Goal: Task Accomplishment & Management: Use online tool/utility

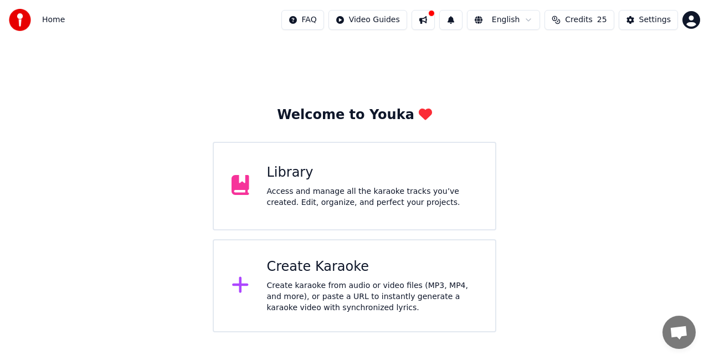
click at [301, 293] on div "Create karaoke from audio or video files (MP3, MP4, and more), or paste a URL t…" at bounding box center [372, 296] width 211 height 33
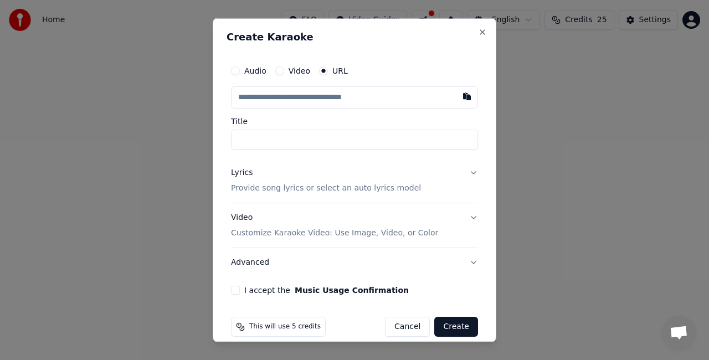
click at [456, 102] on button "button" at bounding box center [467, 96] width 22 height 20
type input "**********"
click at [421, 137] on input "Title" at bounding box center [354, 140] width 247 height 20
type input "*******"
click at [471, 170] on div "**********" at bounding box center [354, 177] width 256 height 244
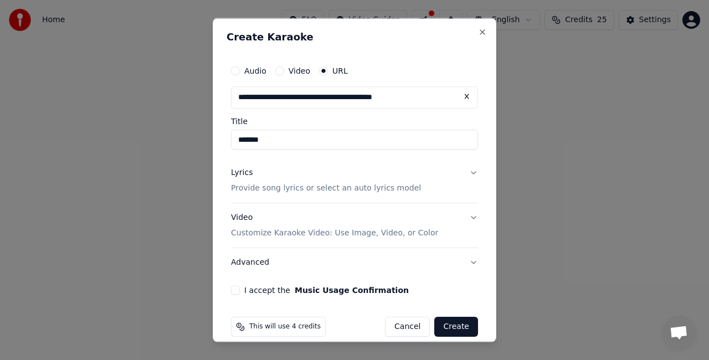
click at [467, 171] on button "Lyrics Provide song lyrics or select an auto lyrics model" at bounding box center [354, 180] width 247 height 44
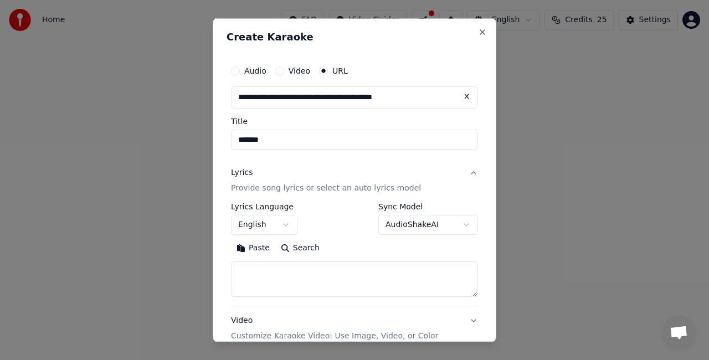
click at [307, 246] on button "Search" at bounding box center [300, 248] width 50 height 18
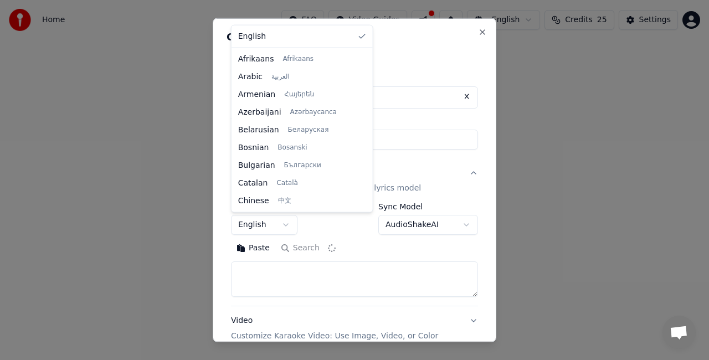
click at [283, 224] on body "**********" at bounding box center [354, 166] width 709 height 332
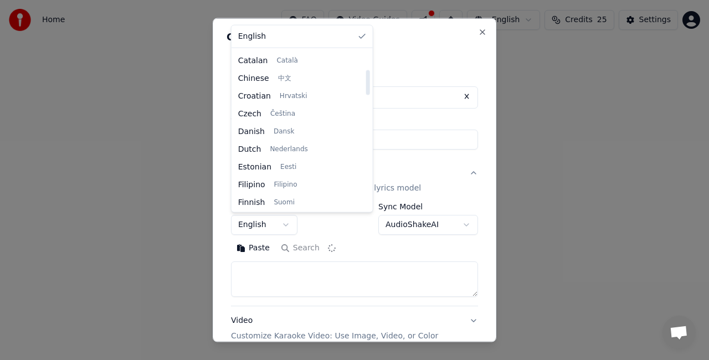
select select "**"
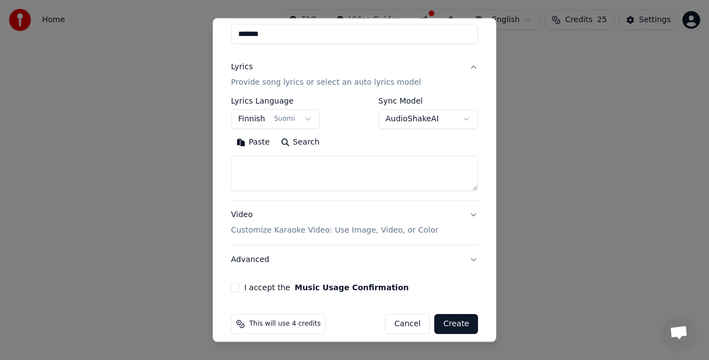
scroll to position [108, 0]
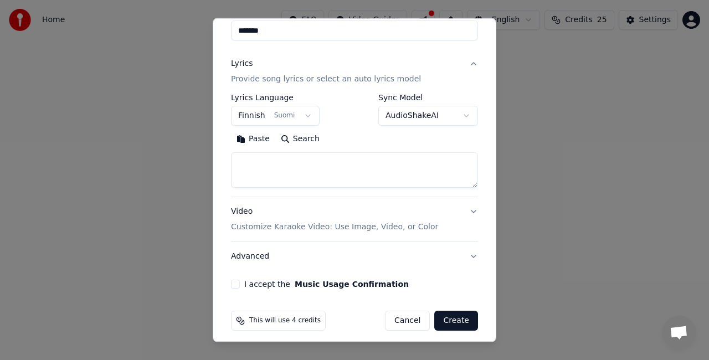
click at [260, 136] on button "Paste" at bounding box center [253, 139] width 44 height 18
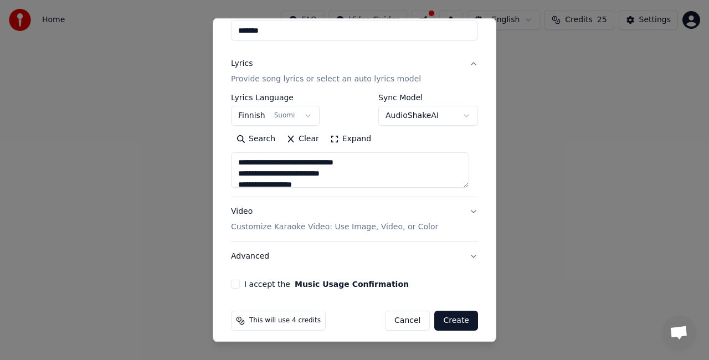
click at [343, 138] on button "Expand" at bounding box center [350, 139] width 52 height 18
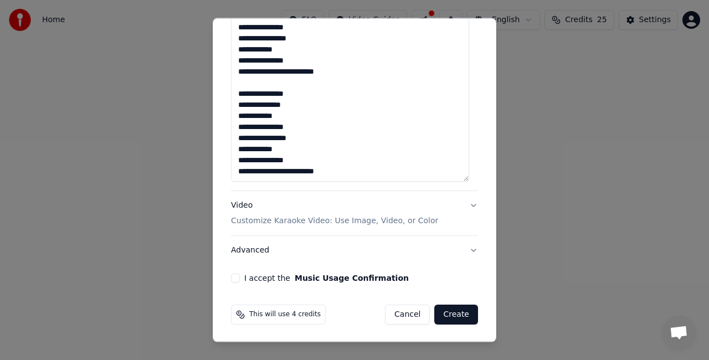
scroll to position [0, 0]
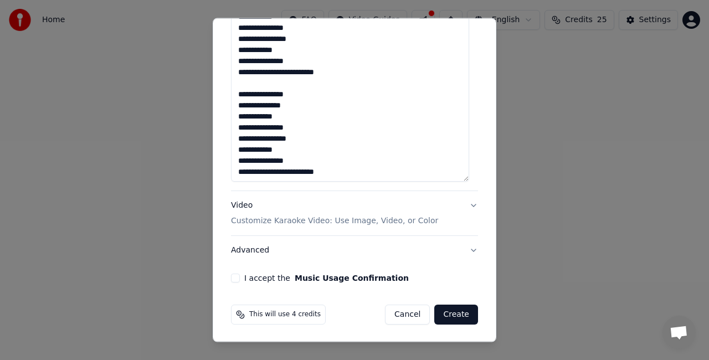
click at [234, 280] on button "I accept the Music Usage Confirmation" at bounding box center [235, 277] width 9 height 9
click at [456, 314] on button "Create" at bounding box center [456, 314] width 44 height 20
type textarea "**********"
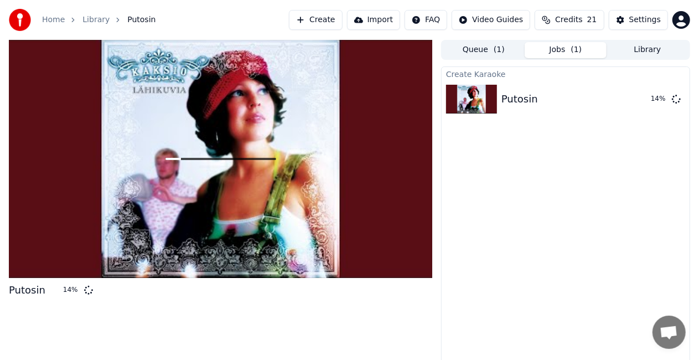
click at [337, 18] on button "Create" at bounding box center [316, 20] width 54 height 20
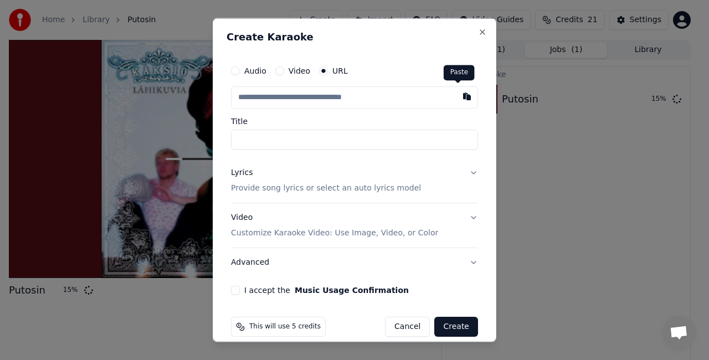
click at [459, 101] on button "button" at bounding box center [467, 96] width 22 height 20
type input "**********"
type input "*****"
click at [316, 138] on input "*****" at bounding box center [354, 140] width 247 height 20
click at [460, 178] on button "Lyrics Provide song lyrics or select an auto lyrics model" at bounding box center [354, 180] width 247 height 44
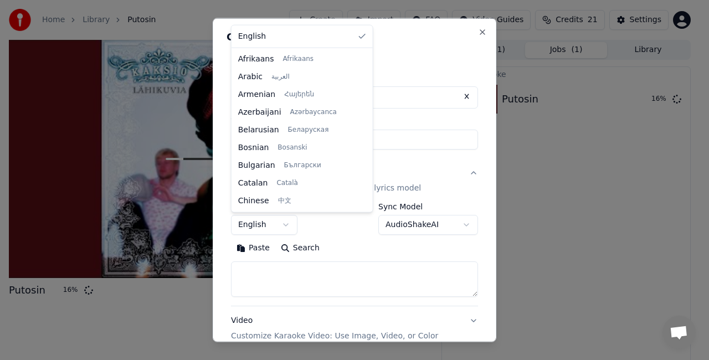
click at [254, 228] on body "**********" at bounding box center [349, 180] width 699 height 360
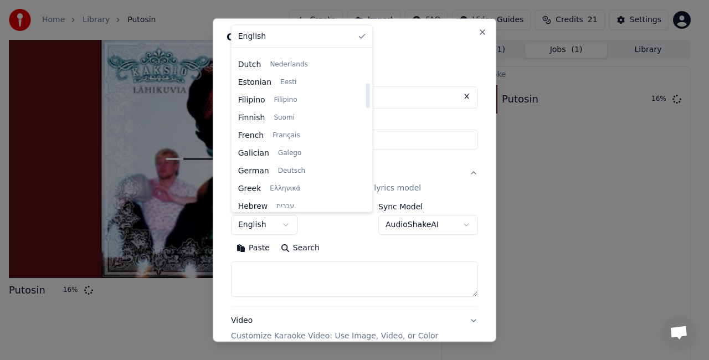
scroll to position [208, 0]
select select "**"
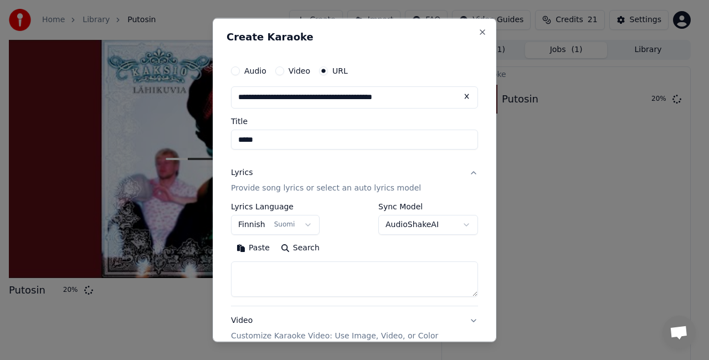
click at [257, 251] on button "Paste" at bounding box center [253, 248] width 44 height 18
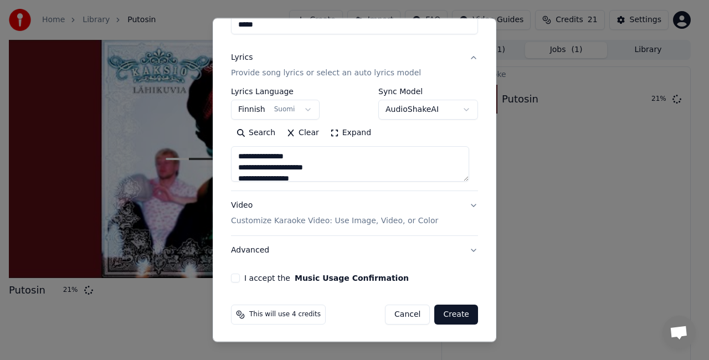
click at [349, 125] on button "Expand" at bounding box center [350, 133] width 52 height 18
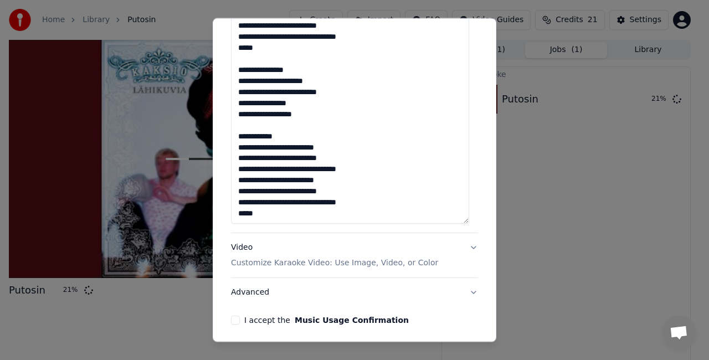
scroll to position [0, 0]
click at [237, 317] on button "I accept the Music Usage Confirmation" at bounding box center [235, 320] width 9 height 9
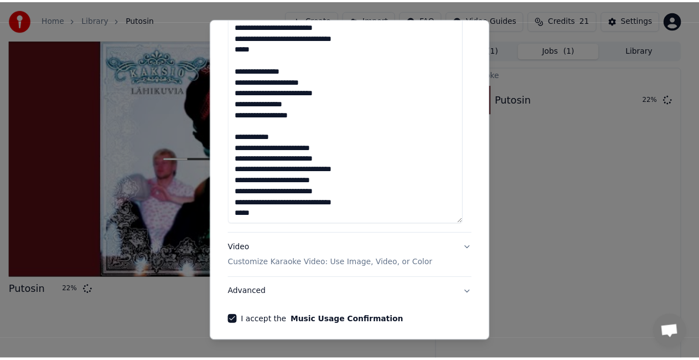
scroll to position [498, 0]
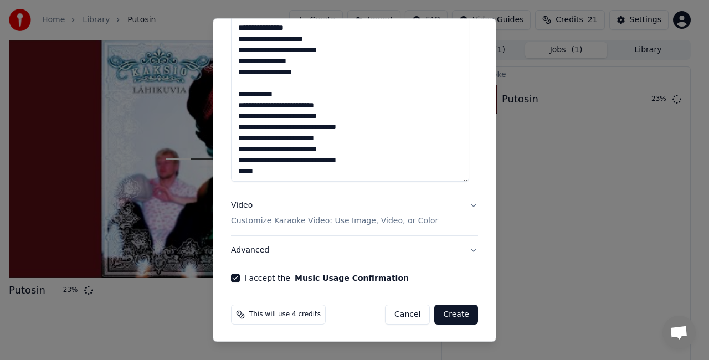
click at [446, 317] on button "Create" at bounding box center [456, 314] width 44 height 20
type textarea "**********"
select select
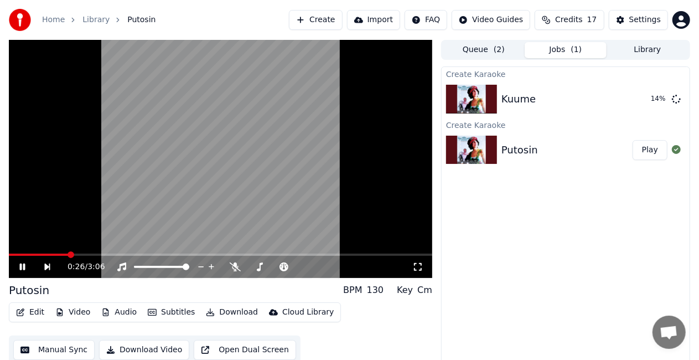
click at [250, 185] on video at bounding box center [220, 159] width 423 height 238
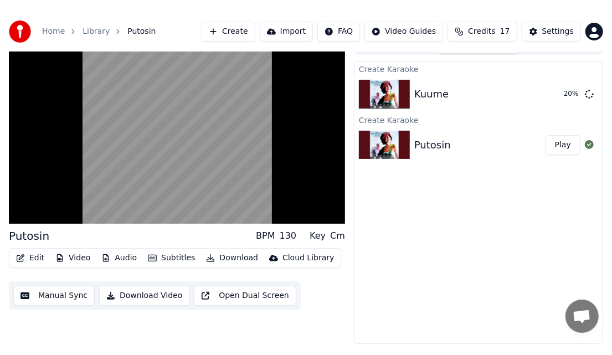
scroll to position [13, 0]
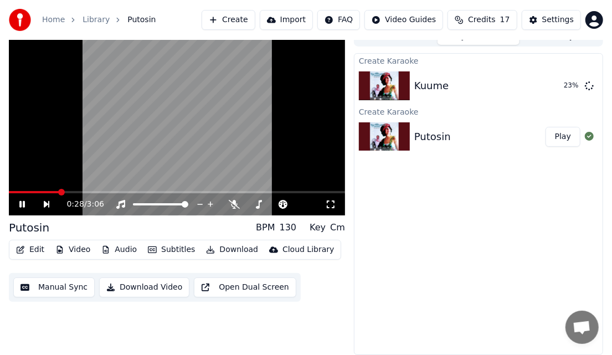
click at [172, 118] on video at bounding box center [177, 121] width 336 height 189
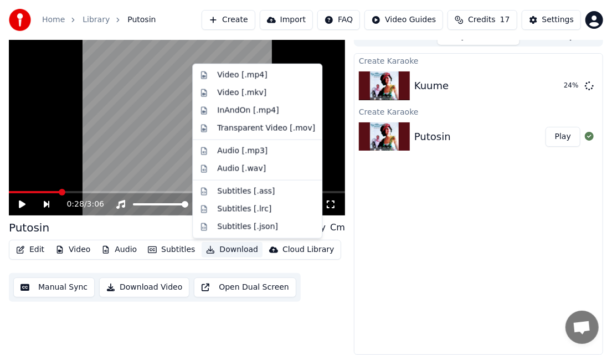
click at [236, 248] on button "Download" at bounding box center [231, 249] width 61 height 15
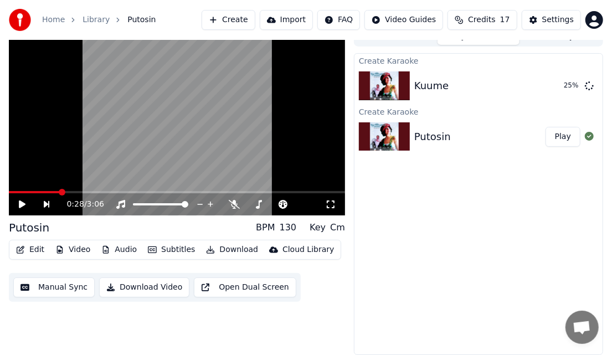
click at [376, 290] on div "Create Karaoke Kuume 25 % Create Karaoke Putosin Play" at bounding box center [478, 204] width 249 height 302
click at [230, 189] on video at bounding box center [177, 121] width 336 height 189
click at [232, 192] on span at bounding box center [177, 192] width 336 height 2
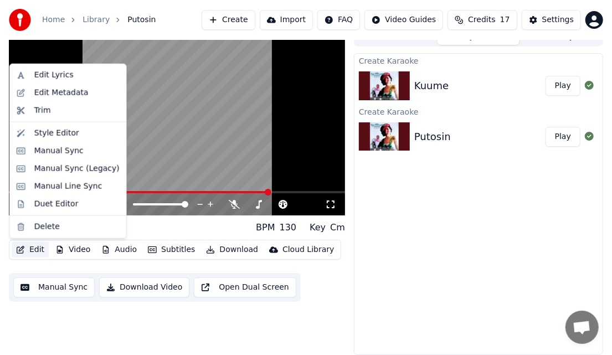
click at [41, 249] on button "Edit" at bounding box center [30, 249] width 37 height 15
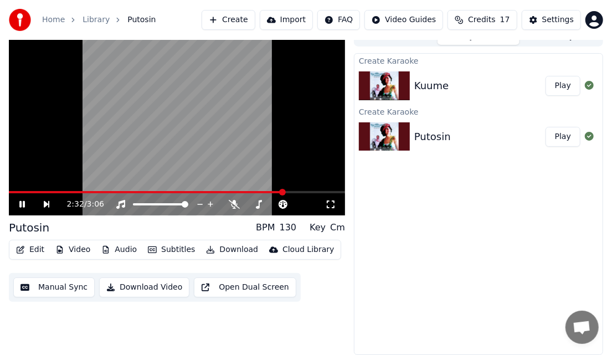
click at [244, 157] on video at bounding box center [177, 121] width 336 height 189
click at [158, 108] on video at bounding box center [177, 121] width 336 height 189
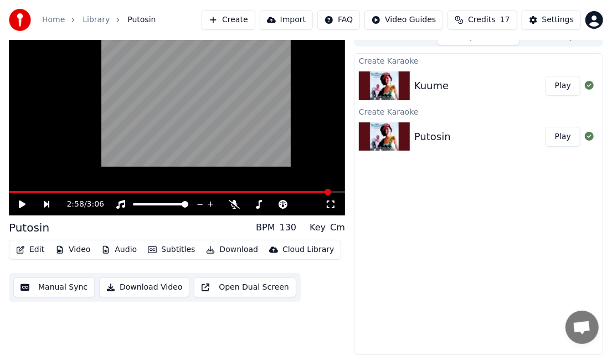
scroll to position [7, 0]
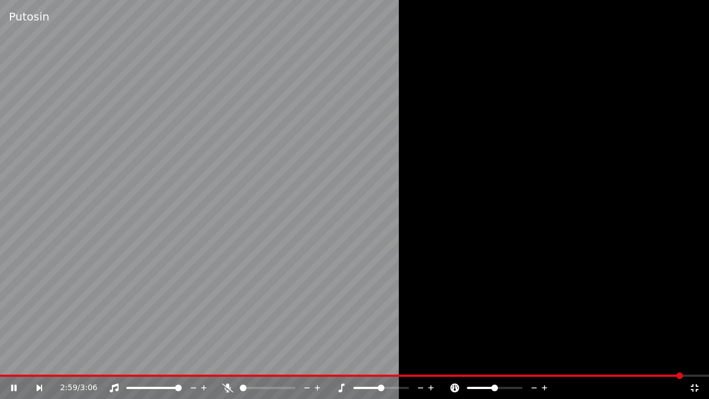
click at [247, 128] on video at bounding box center [354, 199] width 709 height 399
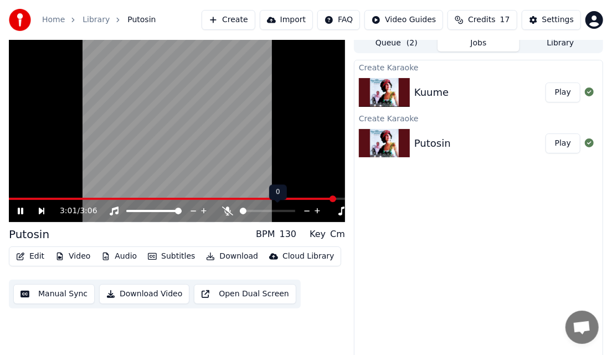
click at [231, 210] on icon at bounding box center [227, 210] width 11 height 9
click at [262, 204] on div "3:04 / 3:06" at bounding box center [177, 211] width 336 height 22
click at [273, 199] on div "3:05 / 3:06" at bounding box center [177, 127] width 336 height 189
click at [273, 199] on span at bounding box center [141, 199] width 265 height 2
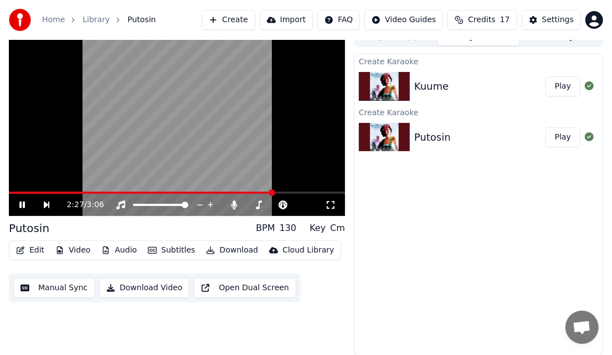
scroll to position [13, 0]
click at [262, 194] on div "2:30 / 3:06" at bounding box center [177, 204] width 336 height 22
click at [256, 195] on span at bounding box center [259, 192] width 7 height 7
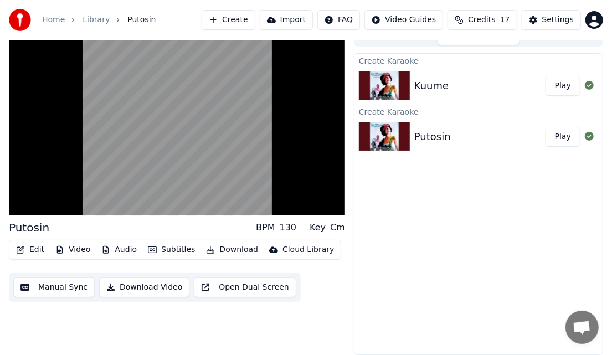
click at [266, 161] on video at bounding box center [177, 121] width 336 height 189
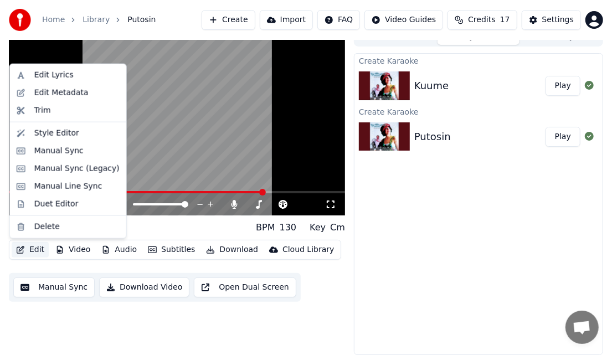
click at [22, 257] on button "Edit" at bounding box center [30, 249] width 37 height 15
click at [86, 153] on div "Manual Sync" at bounding box center [76, 151] width 85 height 11
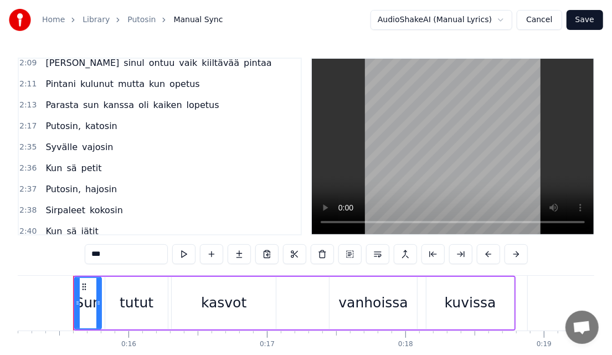
scroll to position [992, 0]
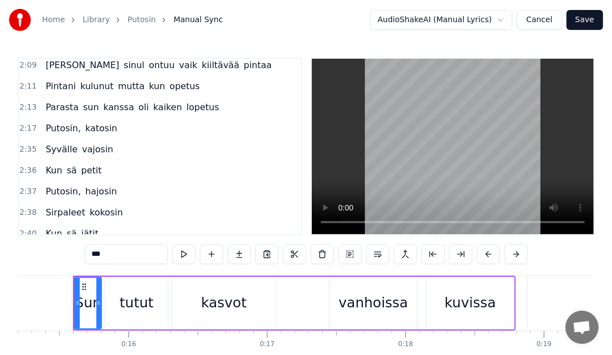
click at [55, 122] on span "Putosin," at bounding box center [63, 128] width 38 height 13
type input "********"
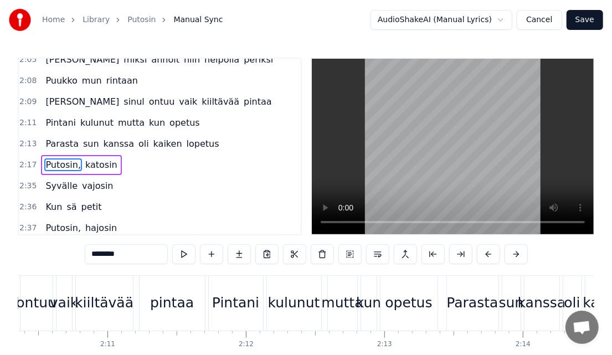
scroll to position [0, 18995]
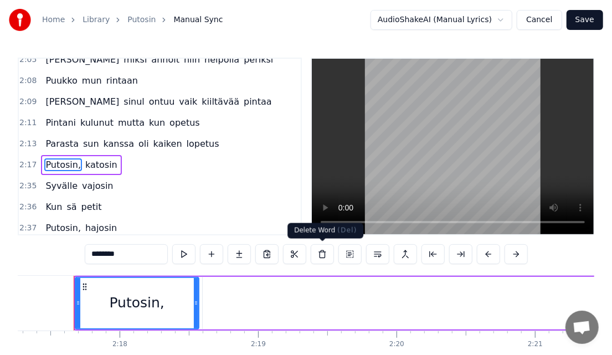
click at [318, 254] on button at bounding box center [322, 254] width 23 height 20
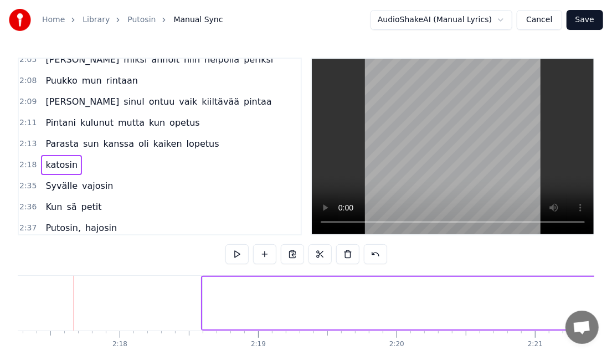
click at [318, 254] on button at bounding box center [319, 254] width 23 height 20
click at [338, 252] on button at bounding box center [347, 254] width 23 height 20
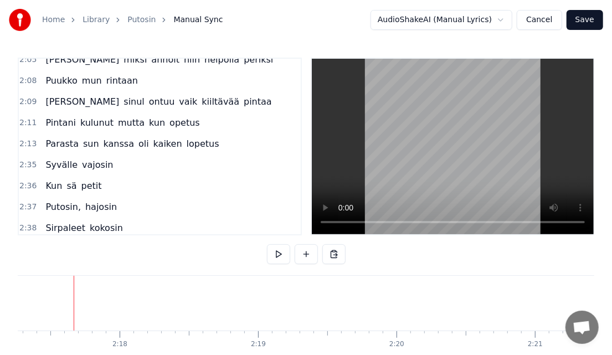
click at [49, 158] on span "Syvälle" at bounding box center [61, 164] width 34 height 13
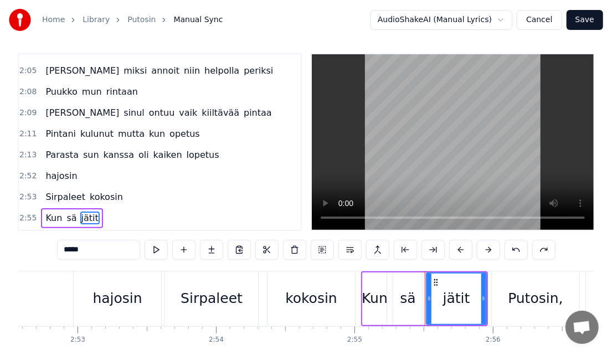
scroll to position [956, 0]
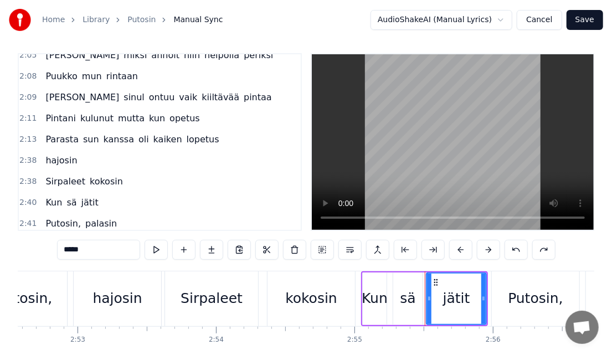
click at [62, 133] on span "Parasta" at bounding box center [61, 139] width 35 height 13
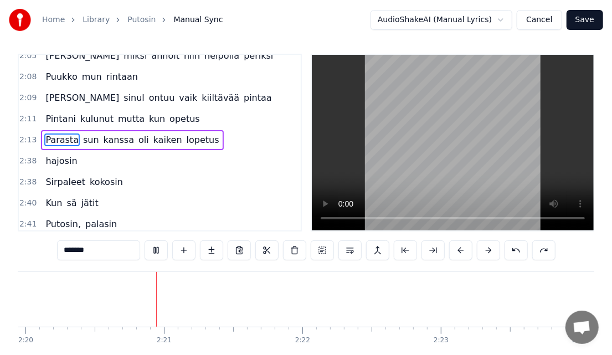
scroll to position [0, 19367]
click at [63, 154] on span "hajosin" at bounding box center [61, 160] width 34 height 13
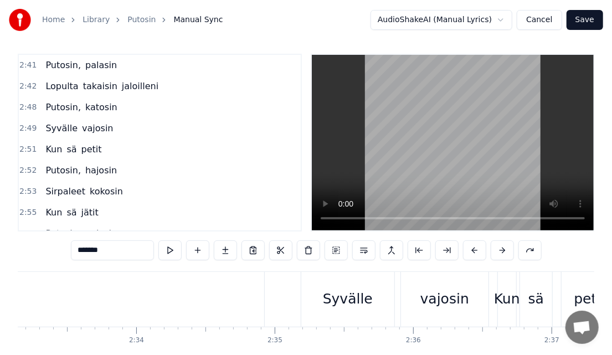
scroll to position [0, 21193]
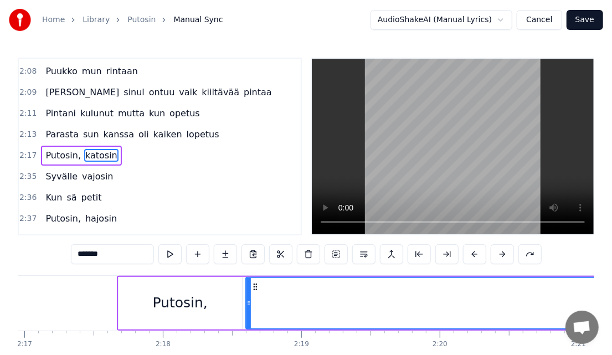
scroll to position [0, 18892]
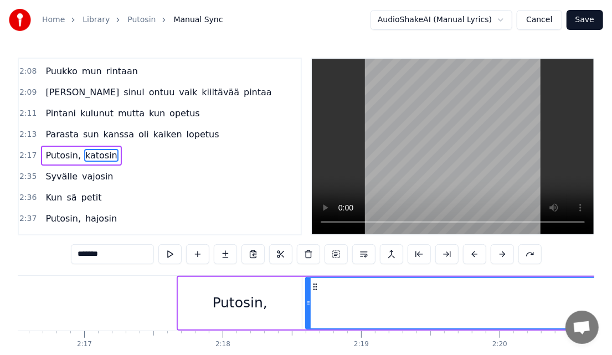
click at [54, 128] on span "Parasta" at bounding box center [61, 134] width 35 height 13
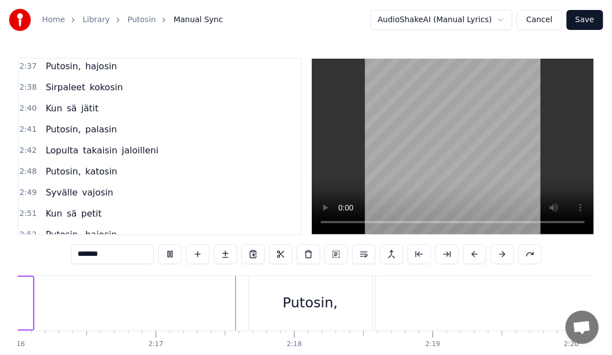
scroll to position [0, 18911]
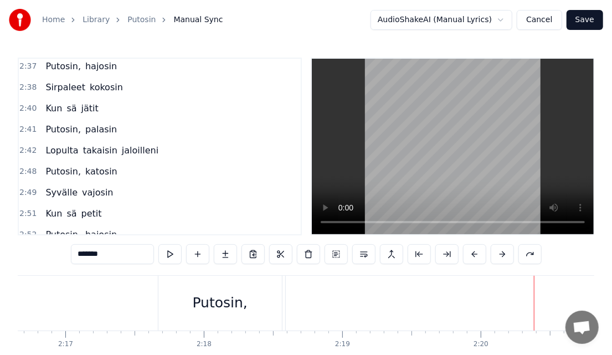
click at [246, 306] on div "Putosin," at bounding box center [219, 303] width 123 height 55
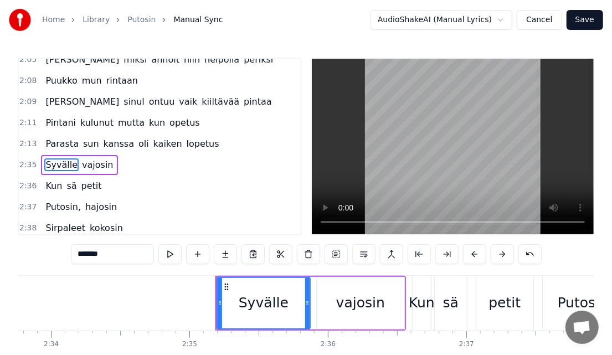
scroll to position [0, 21420]
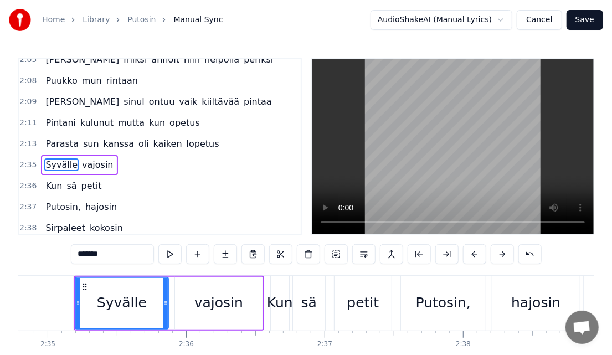
click at [49, 137] on span "Parasta" at bounding box center [61, 143] width 35 height 13
type input "*******"
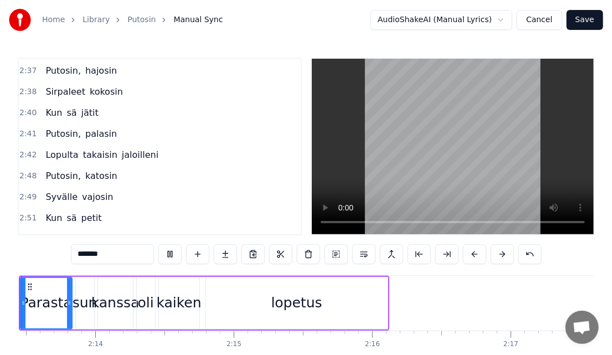
scroll to position [0, 18411]
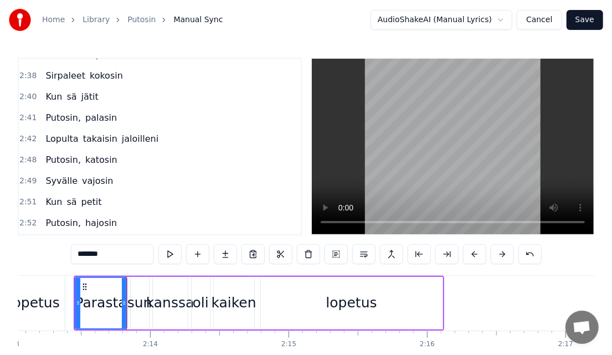
click at [46, 129] on div "Lopulta takaisin jaloilleni" at bounding box center [102, 139] width 122 height 20
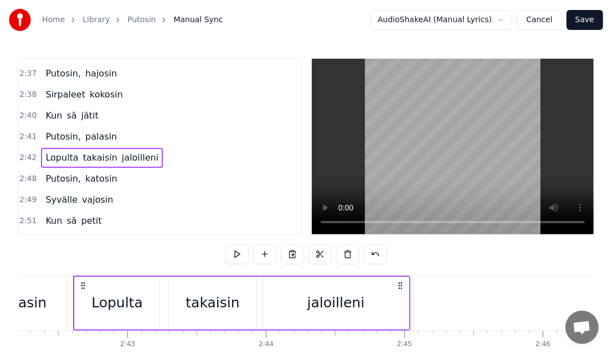
scroll to position [1098, 0]
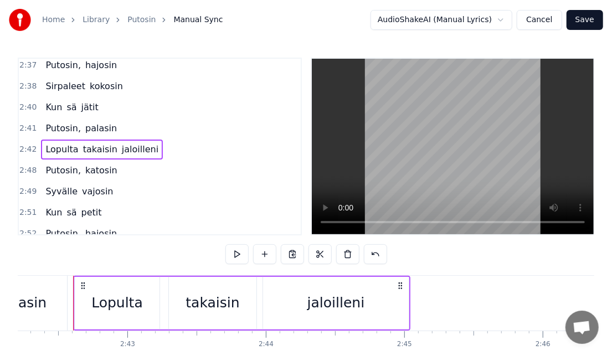
click at [44, 203] on div "Kun [PERSON_NAME]" at bounding box center [73, 213] width 65 height 20
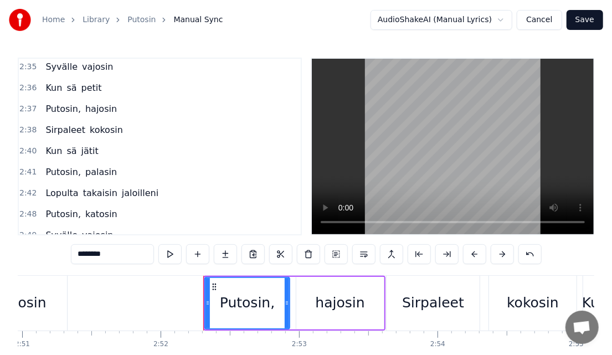
scroll to position [1047, 0]
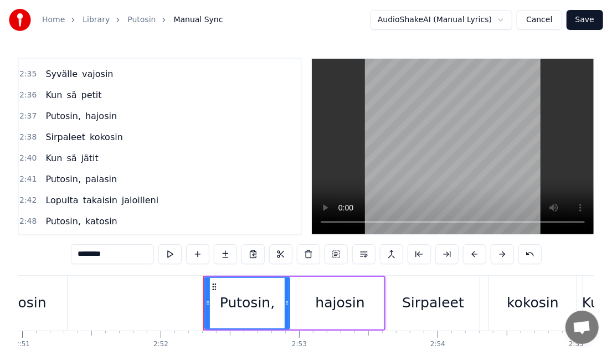
click at [69, 110] on span "Putosin," at bounding box center [63, 116] width 38 height 13
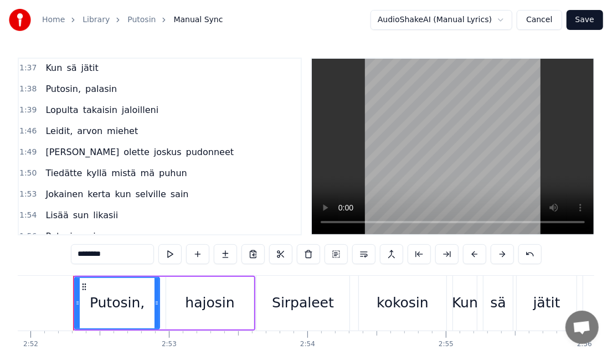
scroll to position [632, 0]
click at [51, 125] on span "Leidit," at bounding box center [58, 131] width 29 height 13
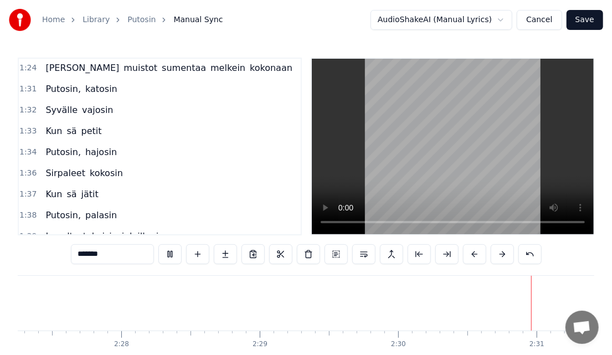
scroll to position [0, 0]
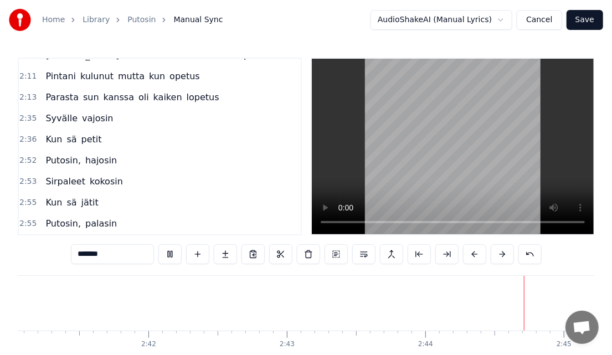
click at [61, 154] on span "Putosin," at bounding box center [63, 160] width 38 height 13
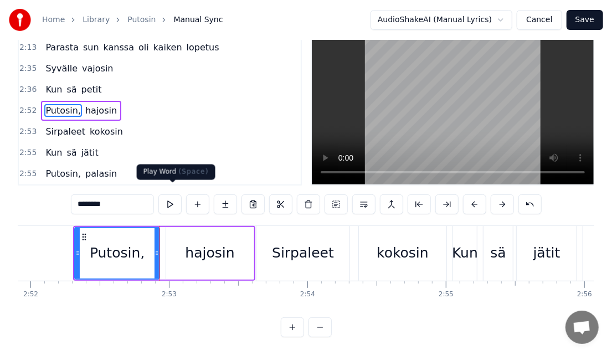
click at [170, 195] on button at bounding box center [169, 204] width 23 height 20
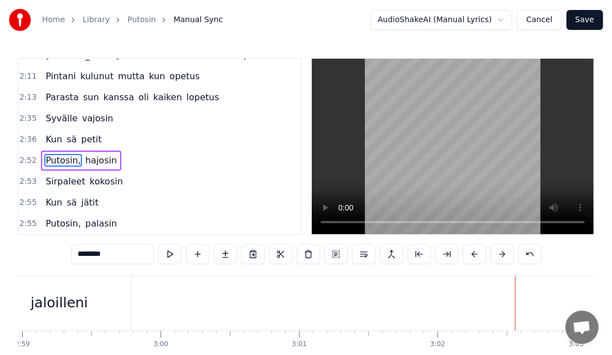
click at [54, 133] on span "Kun" at bounding box center [53, 139] width 19 height 13
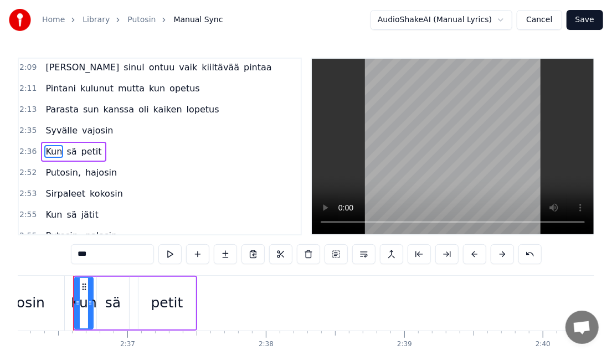
click at [56, 124] on span "Syvälle" at bounding box center [61, 130] width 34 height 13
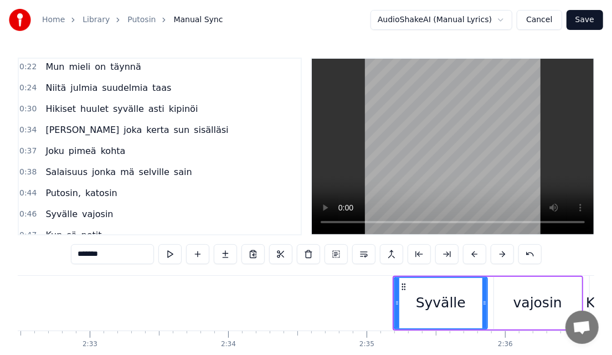
scroll to position [43, 0]
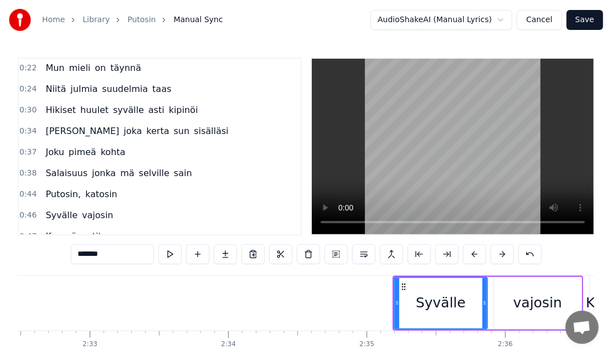
click at [53, 169] on span "Salaisuus" at bounding box center [66, 173] width 44 height 13
type input "*********"
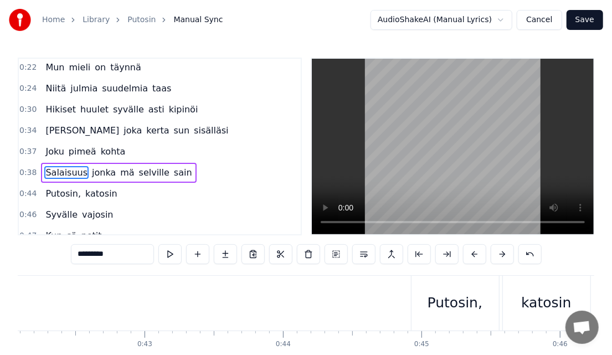
scroll to position [44, 0]
click at [55, 198] on div "Putosin, katosin" at bounding box center [81, 193] width 80 height 20
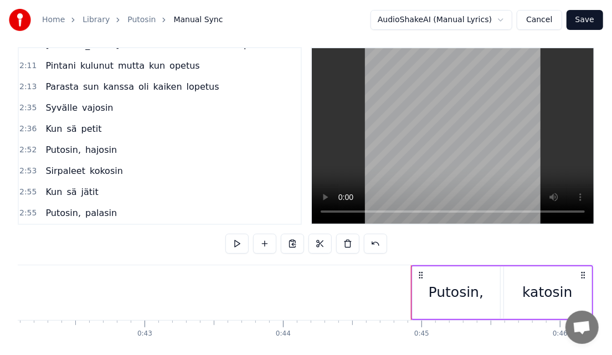
scroll to position [11, 0]
click at [44, 101] on span "Syvälle" at bounding box center [61, 107] width 34 height 13
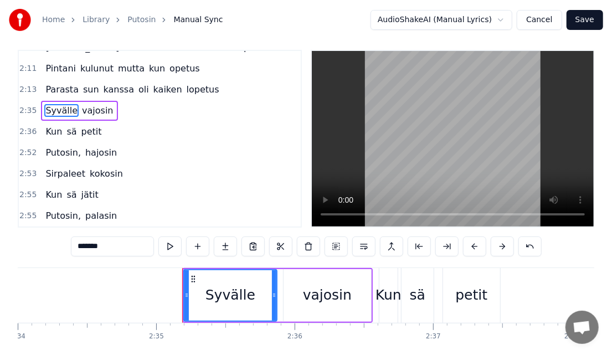
scroll to position [0, 21308]
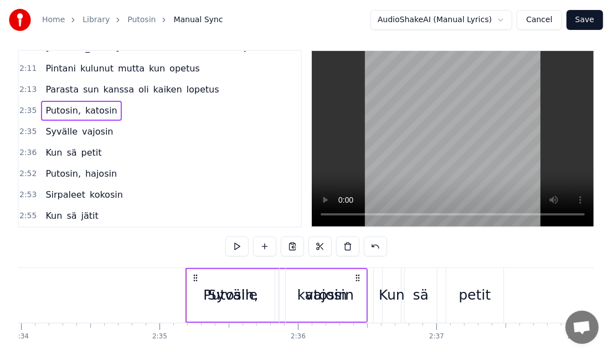
drag, startPoint x: 358, startPoint y: 280, endPoint x: 236, endPoint y: 280, distance: 121.8
click at [236, 280] on div "Syvälle vajosin" at bounding box center [280, 295] width 190 height 55
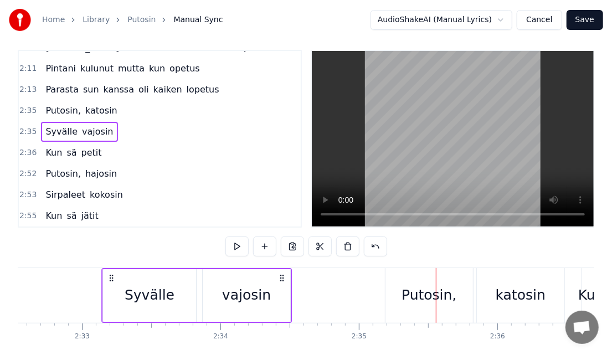
scroll to position [0, 21107]
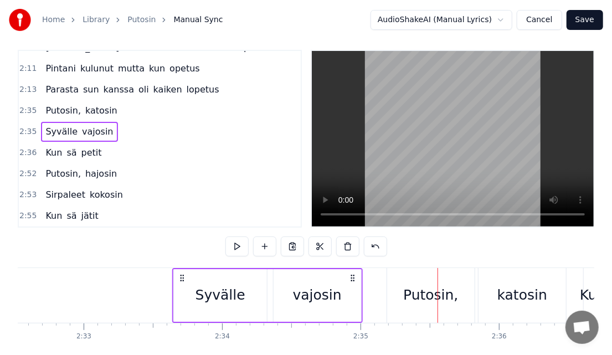
drag, startPoint x: 195, startPoint y: 276, endPoint x: 183, endPoint y: 288, distance: 17.6
click at [183, 288] on div "Syvälle vajosin" at bounding box center [267, 295] width 190 height 55
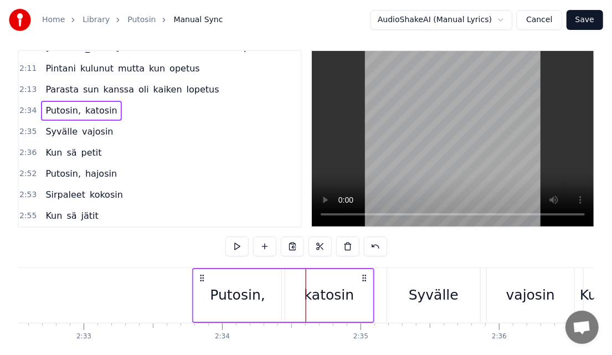
drag, startPoint x: 313, startPoint y: 276, endPoint x: 200, endPoint y: 280, distance: 113.0
click at [200, 280] on icon at bounding box center [202, 277] width 9 height 9
click at [241, 249] on button at bounding box center [236, 246] width 23 height 20
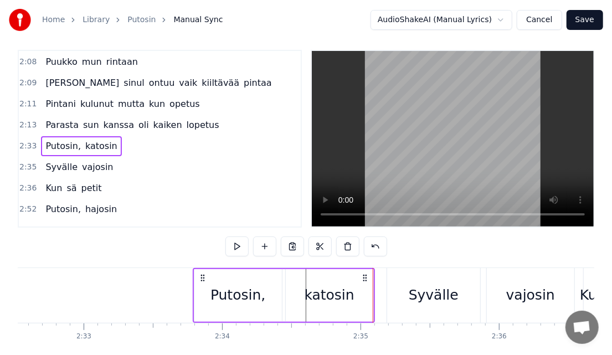
scroll to position [962, 0]
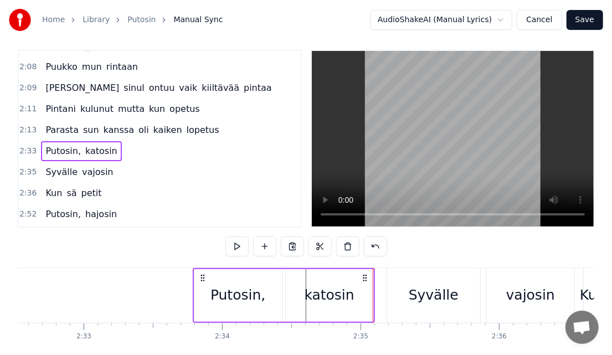
click at [49, 123] on span "Parasta" at bounding box center [61, 129] width 35 height 13
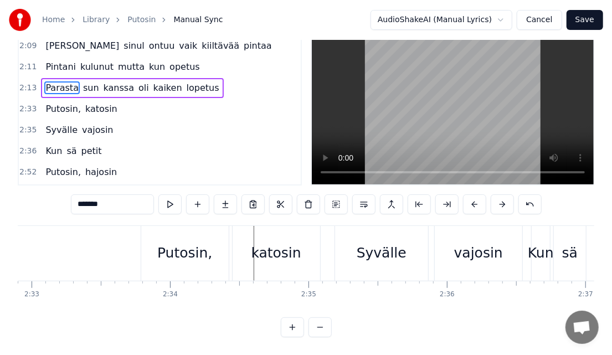
scroll to position [0, 21158]
click at [164, 250] on div "Putosin," at bounding box center [185, 252] width 55 height 21
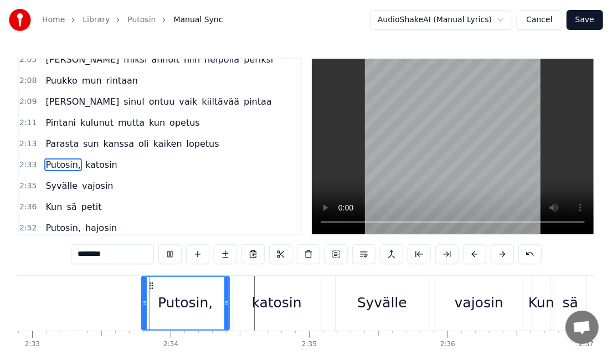
scroll to position [59, 0]
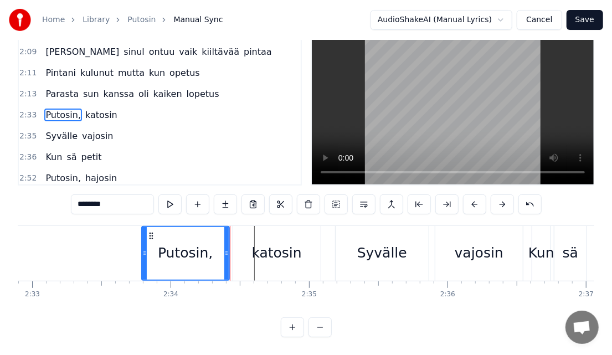
click at [304, 246] on div "katosin" at bounding box center [276, 253] width 87 height 55
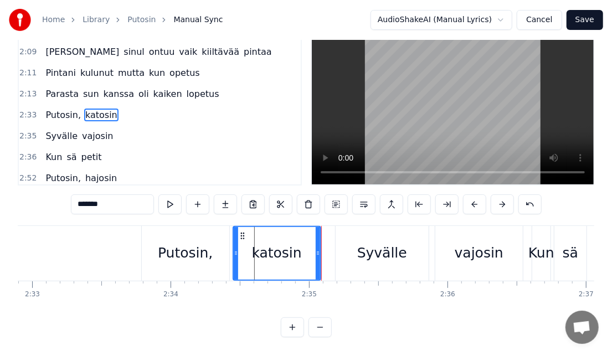
click at [345, 240] on div "Syvälle" at bounding box center [381, 253] width 93 height 55
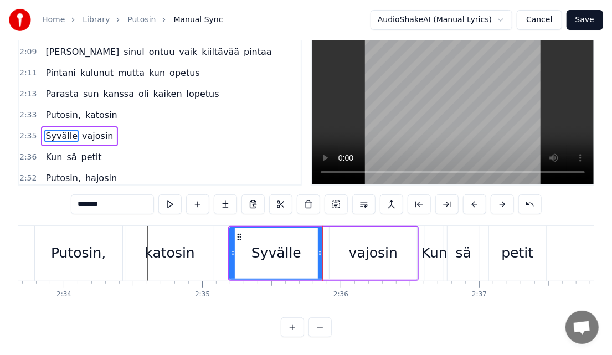
scroll to position [0, 21266]
click at [274, 247] on div "Syvälle" at bounding box center [276, 252] width 50 height 21
click at [365, 246] on div "vajosin" at bounding box center [372, 252] width 49 height 21
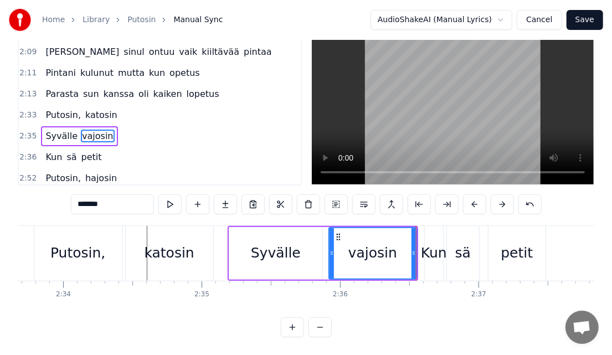
click at [430, 254] on div "Kun" at bounding box center [434, 252] width 26 height 21
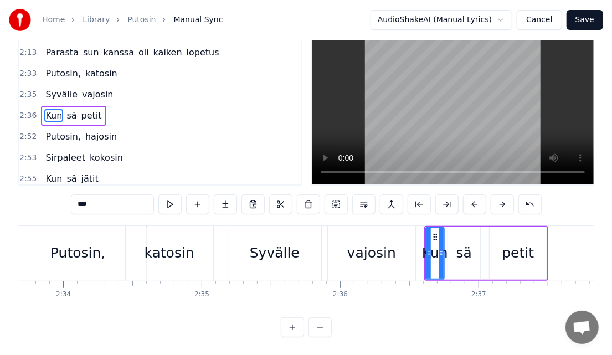
click at [469, 247] on div "sä" at bounding box center [463, 252] width 15 height 21
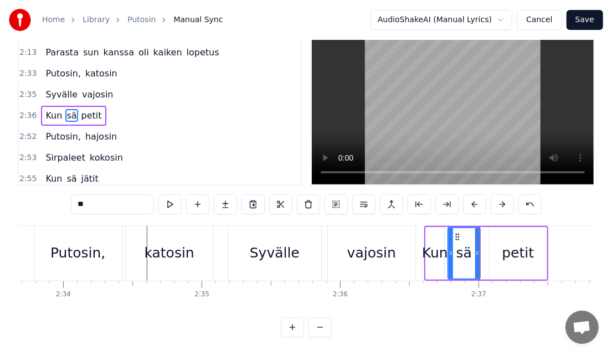
click at [512, 250] on div "petit" at bounding box center [518, 252] width 32 height 21
type input "*****"
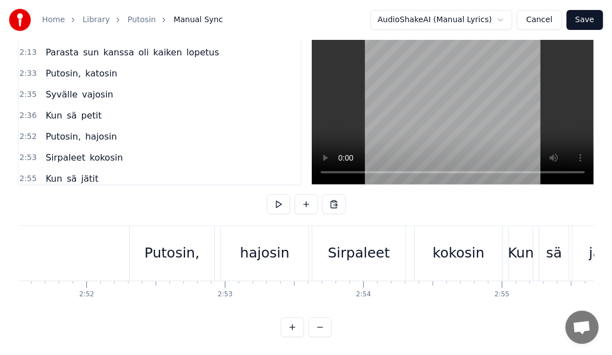
scroll to position [0, 23732]
click at [173, 250] on div "Putosin," at bounding box center [173, 252] width 55 height 21
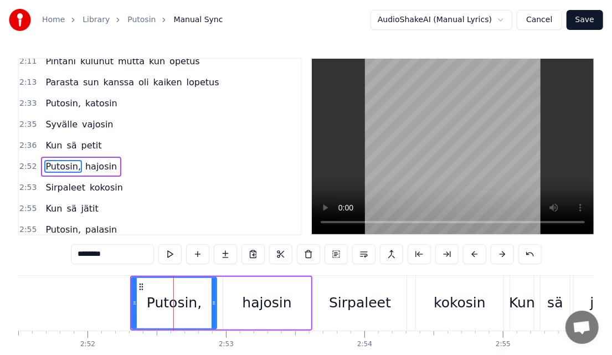
scroll to position [1018, 0]
click at [173, 250] on button at bounding box center [169, 254] width 23 height 20
click at [158, 244] on button at bounding box center [169, 254] width 23 height 20
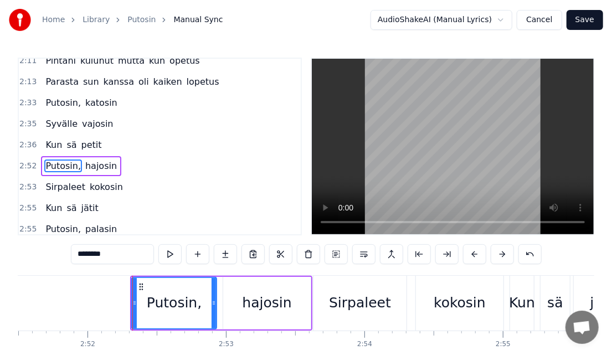
drag, startPoint x: 169, startPoint y: 309, endPoint x: 175, endPoint y: 306, distance: 6.5
click at [175, 306] on div "Putosin," at bounding box center [174, 302] width 55 height 21
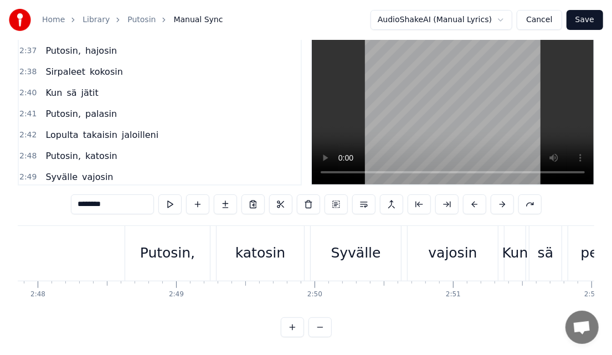
scroll to position [1084, 0]
click at [132, 128] on span "jaloilleni" at bounding box center [140, 134] width 39 height 13
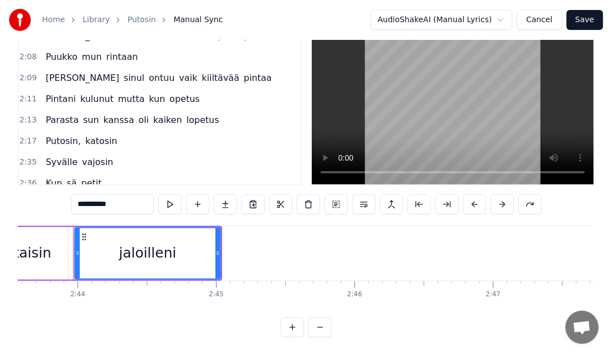
scroll to position [926, 0]
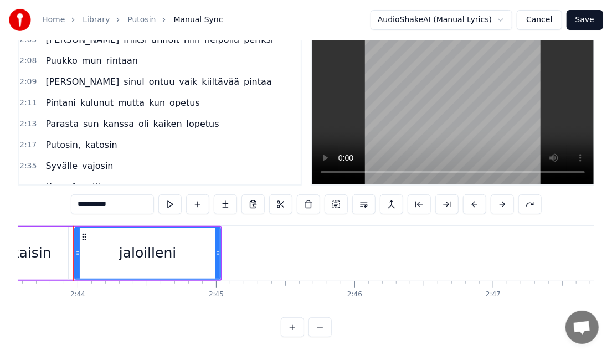
click at [53, 138] on span "Putosin," at bounding box center [63, 144] width 38 height 13
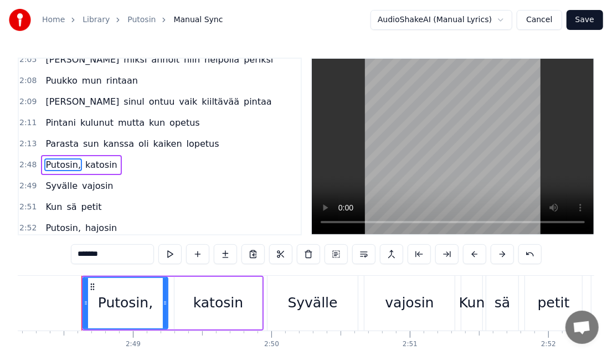
scroll to position [0, 23280]
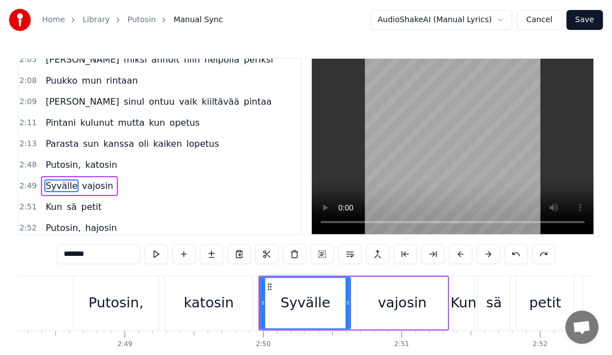
click at [57, 137] on span "Parasta" at bounding box center [61, 143] width 35 height 13
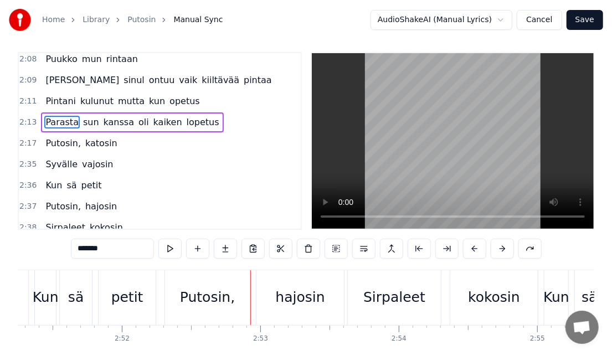
scroll to position [973, 0]
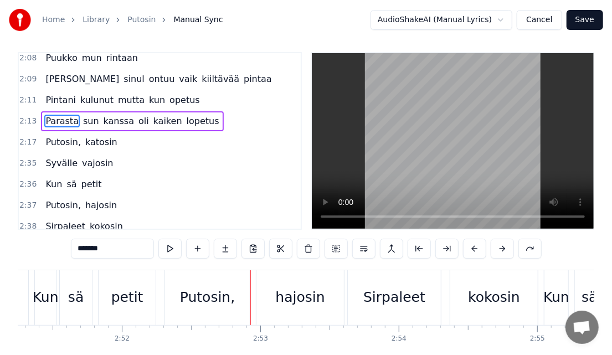
click at [58, 115] on span "Parasta" at bounding box center [61, 121] width 35 height 13
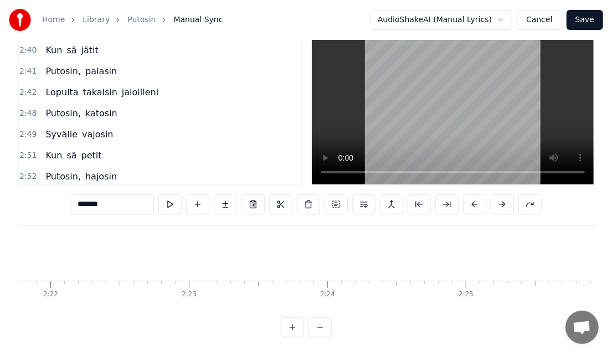
scroll to position [0, 19602]
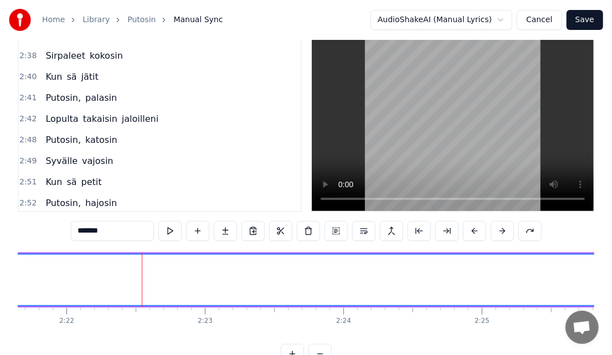
scroll to position [0, 0]
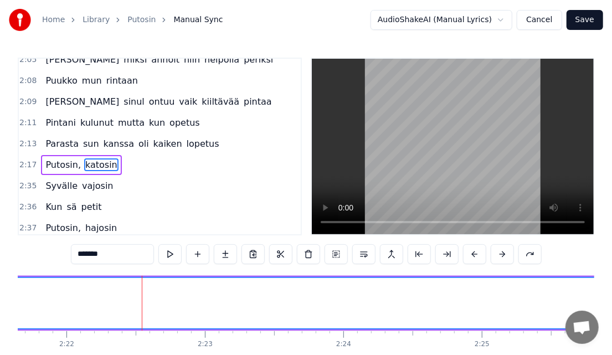
click at [99, 158] on span "katosin" at bounding box center [101, 164] width 34 height 13
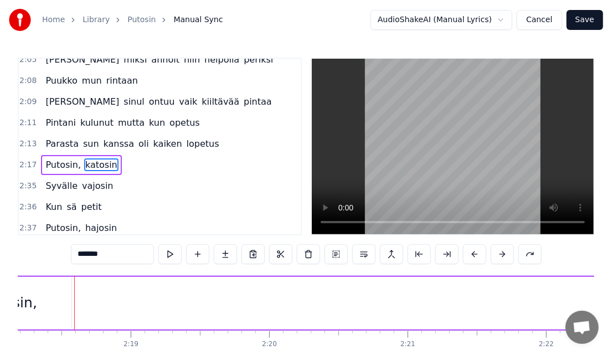
drag, startPoint x: 77, startPoint y: 307, endPoint x: 623, endPoint y: 351, distance: 548.1
click at [612, 351] on html "Home Library Putosin Manual Sync AudioShakeAI (Manual Lyrics) Cancel Save 0:15 …" at bounding box center [306, 202] width 612 height 405
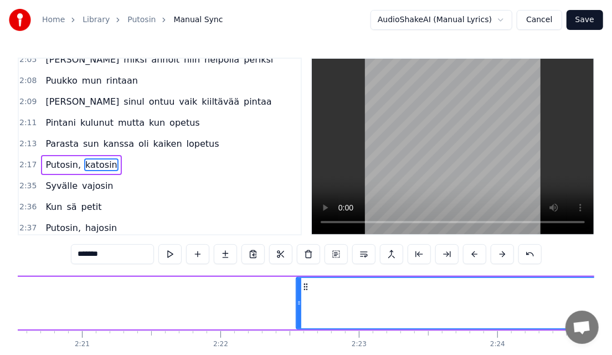
scroll to position [0, 19450]
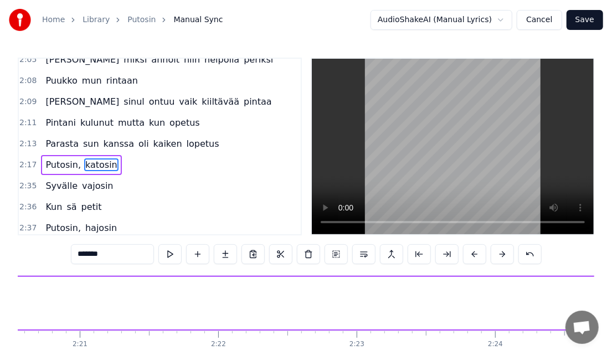
drag, startPoint x: 295, startPoint y: 306, endPoint x: 623, endPoint y: 331, distance: 329.2
click at [612, 331] on html "Home Library Putosin Manual Sync AudioShakeAI (Manual Lyrics) Cancel Save 0:15 …" at bounding box center [306, 202] width 612 height 405
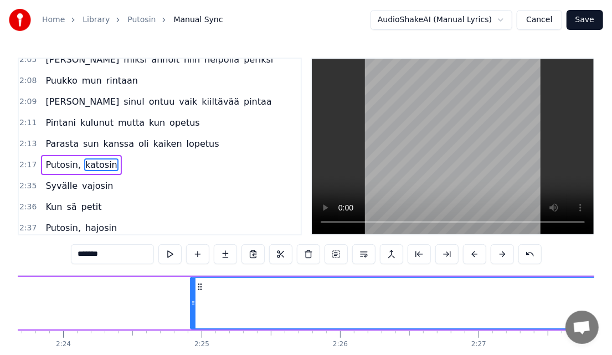
scroll to position [0, 19883]
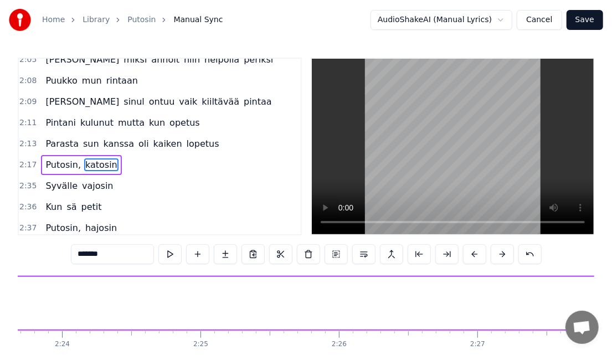
drag, startPoint x: 190, startPoint y: 308, endPoint x: 623, endPoint y: 307, distance: 432.9
click at [612, 307] on html "Home Library Putosin Manual Sync AudioShakeAI (Manual Lyrics) Cancel Save 0:15 …" at bounding box center [306, 202] width 612 height 405
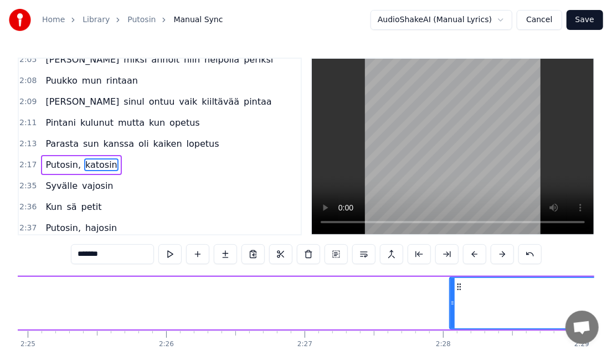
scroll to position [0, 20075]
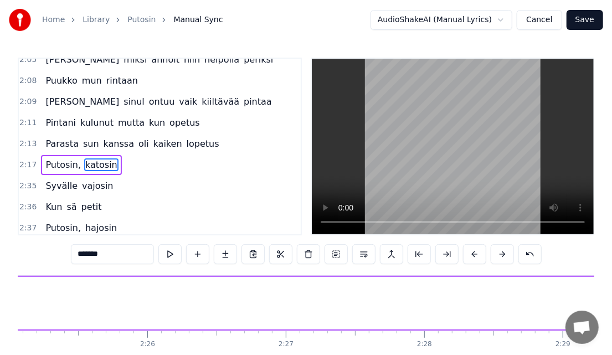
drag, startPoint x: 432, startPoint y: 305, endPoint x: 623, endPoint y: 324, distance: 192.0
click at [612, 324] on html "Home Library Putosin Manual Sync AudioShakeAI (Manual Lyrics) Cancel Save 0:15 …" at bounding box center [306, 202] width 612 height 405
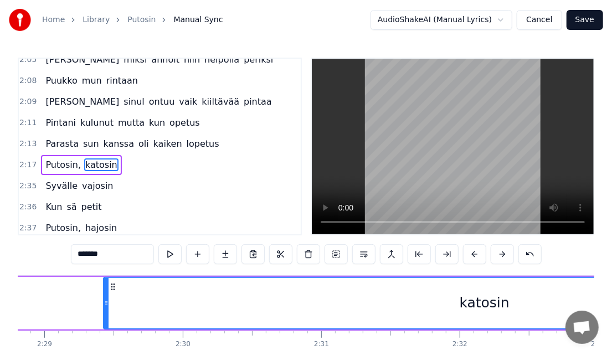
scroll to position [0, 20565]
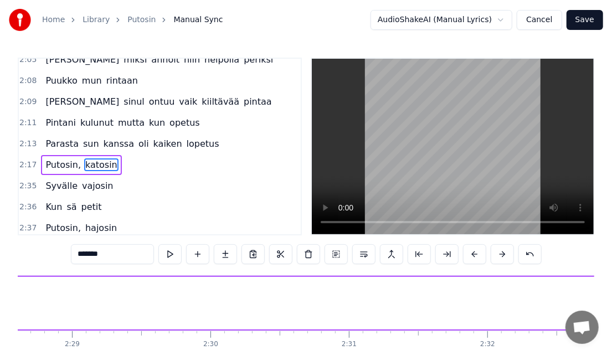
drag, startPoint x: 135, startPoint y: 308, endPoint x: 623, endPoint y: 331, distance: 488.8
click at [612, 331] on html "Home Library Putosin Manual Sync AudioShakeAI (Manual Lyrics) Cancel Save 0:15 …" at bounding box center [306, 202] width 612 height 405
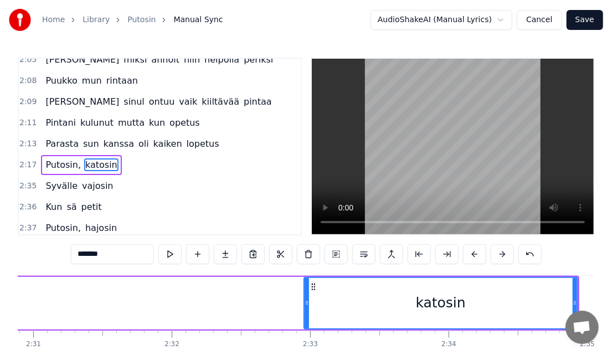
scroll to position [0, 20885]
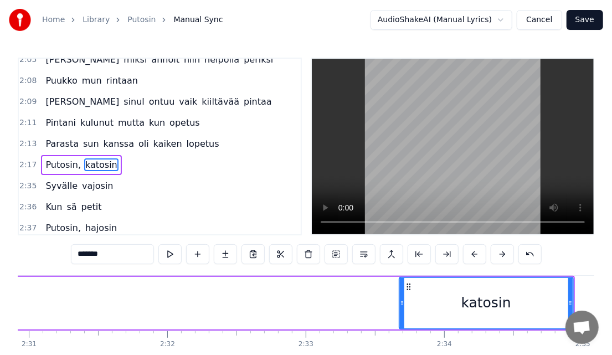
drag, startPoint x: 301, startPoint y: 304, endPoint x: 401, endPoint y: 304, distance: 99.6
click at [401, 304] on circle at bounding box center [401, 304] width 1 height 1
click at [442, 304] on div "katosin" at bounding box center [486, 303] width 173 height 50
click at [179, 250] on button at bounding box center [169, 254] width 23 height 20
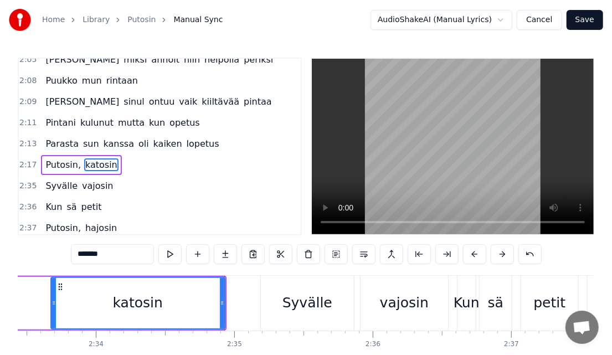
scroll to position [0, 21229]
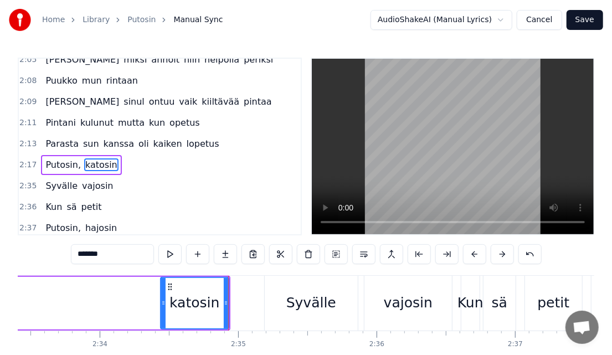
drag, startPoint x: 58, startPoint y: 300, endPoint x: 163, endPoint y: 312, distance: 106.4
click at [163, 312] on div at bounding box center [163, 303] width 4 height 50
click at [178, 257] on button at bounding box center [169, 254] width 23 height 20
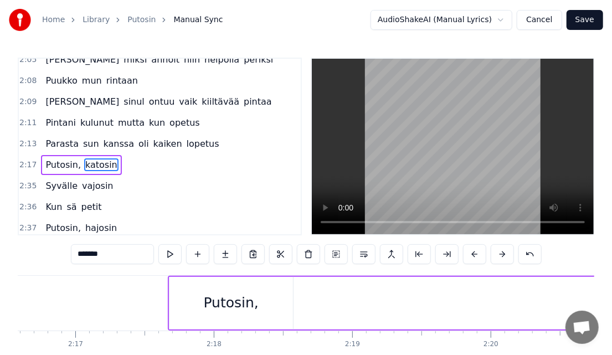
scroll to position [0, 18903]
click at [184, 304] on div "Putosin," at bounding box center [228, 303] width 123 height 53
type input "********"
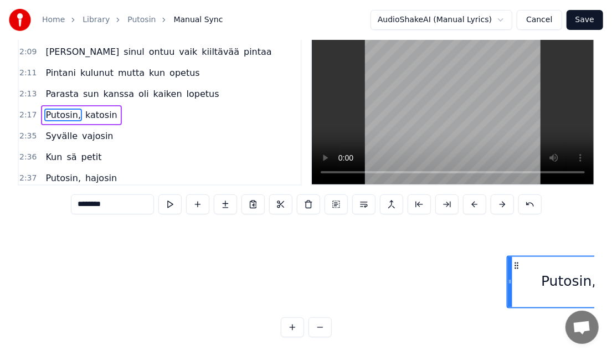
scroll to position [0, 20702]
drag, startPoint x: 177, startPoint y: 288, endPoint x: 503, endPoint y: 225, distance: 332.6
click at [503, 225] on div "[PERSON_NAME] tutut kasvot vanhoissa kuvissa Ylälaatikossa muistoja meistä [PER…" at bounding box center [306, 266] width 576 height 83
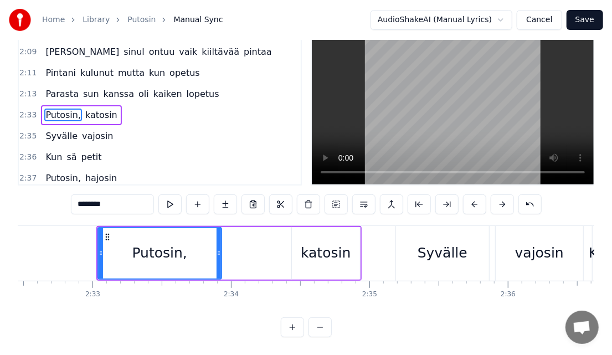
scroll to position [0, 21098]
click at [157, 249] on div "Putosin," at bounding box center [159, 252] width 55 height 21
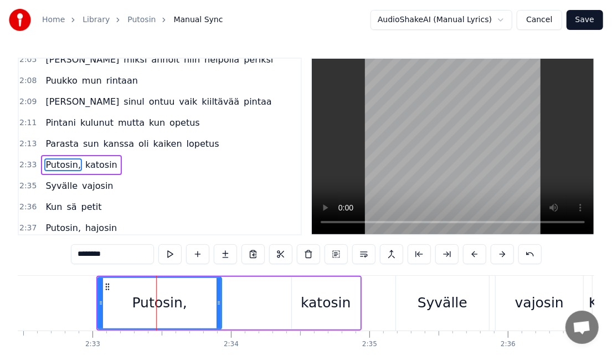
click at [181, 249] on button at bounding box center [169, 254] width 23 height 20
click at [288, 310] on div "Putosin, katosin" at bounding box center [228, 303] width 265 height 55
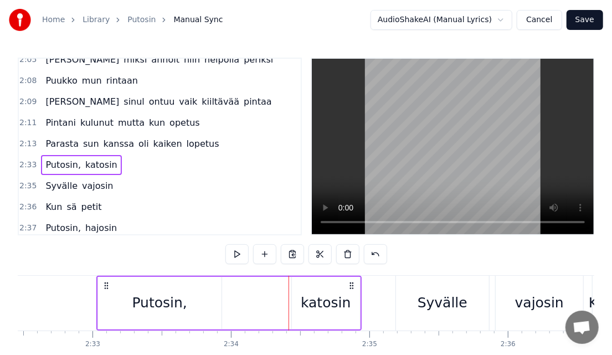
click at [348, 296] on div "katosin" at bounding box center [326, 303] width 68 height 53
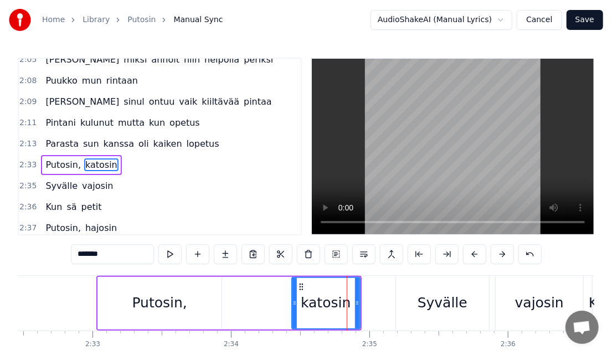
click at [156, 298] on div "Putosin," at bounding box center [159, 302] width 55 height 21
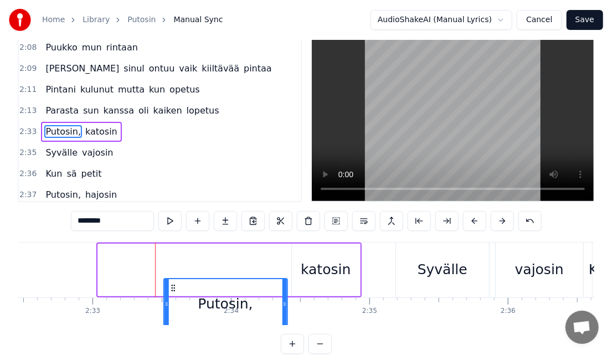
scroll to position [35, 0]
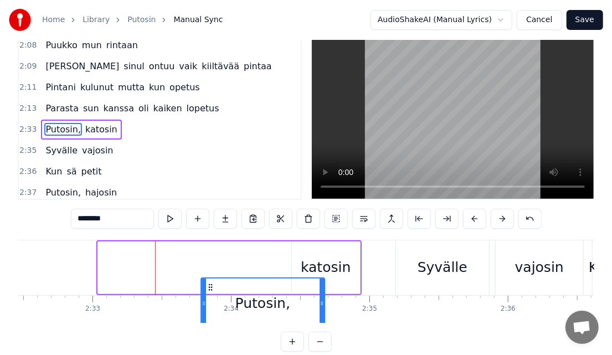
drag, startPoint x: 103, startPoint y: 286, endPoint x: 206, endPoint y: 275, distance: 104.1
click at [206, 275] on div "Putosin," at bounding box center [159, 267] width 125 height 53
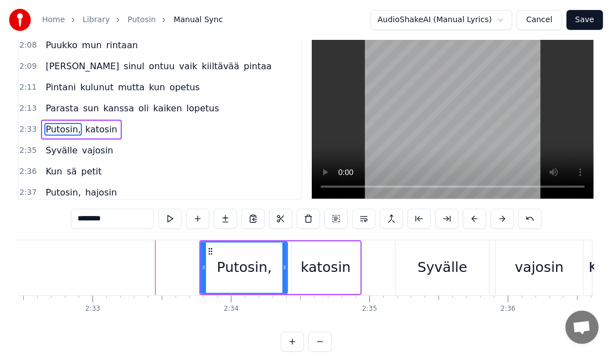
drag, startPoint x: 322, startPoint y: 276, endPoint x: 285, endPoint y: 283, distance: 37.8
click at [285, 283] on div at bounding box center [284, 267] width 4 height 50
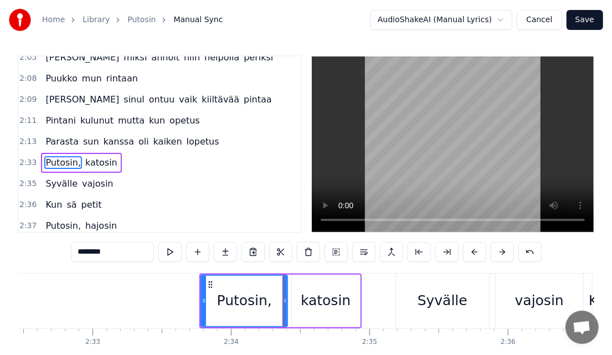
scroll to position [0, 0]
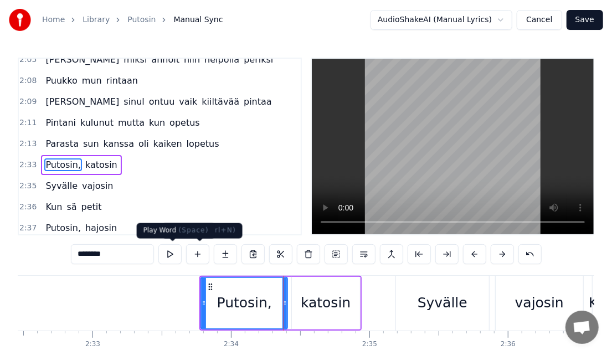
click at [182, 251] on button at bounding box center [169, 254] width 23 height 20
click at [64, 137] on span "Parasta" at bounding box center [61, 143] width 35 height 13
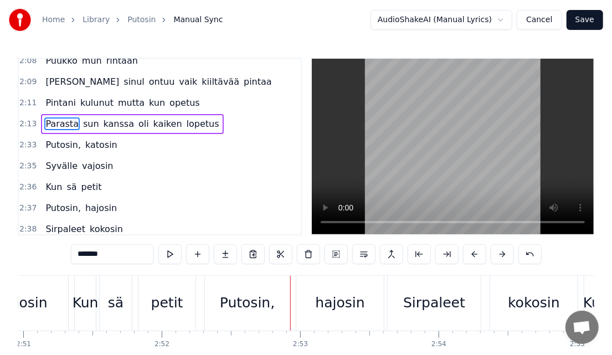
scroll to position [989, 0]
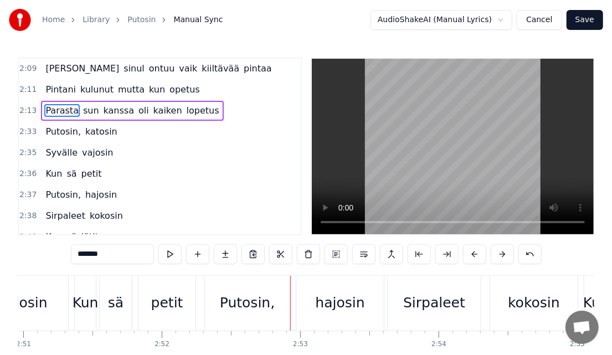
click at [58, 125] on span "Putosin," at bounding box center [63, 131] width 38 height 13
type input "********"
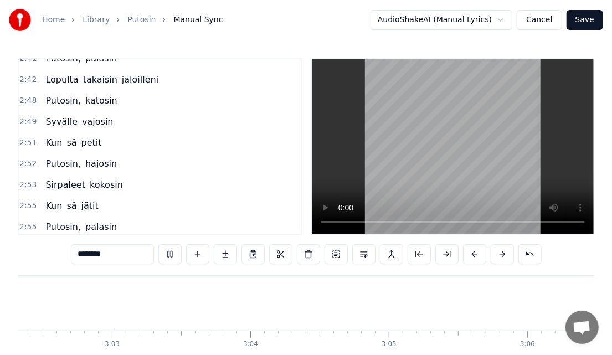
scroll to position [0, 25233]
click at [583, 13] on button "Save" at bounding box center [584, 20] width 37 height 20
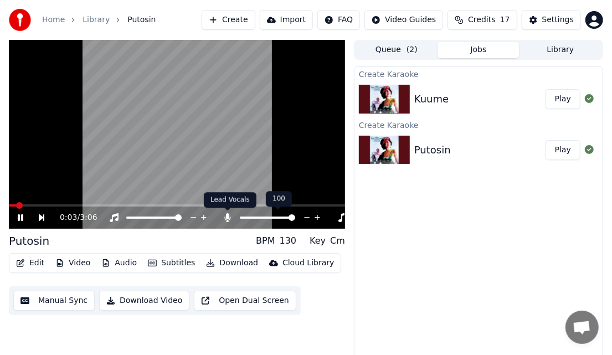
click at [224, 215] on icon at bounding box center [227, 217] width 11 height 9
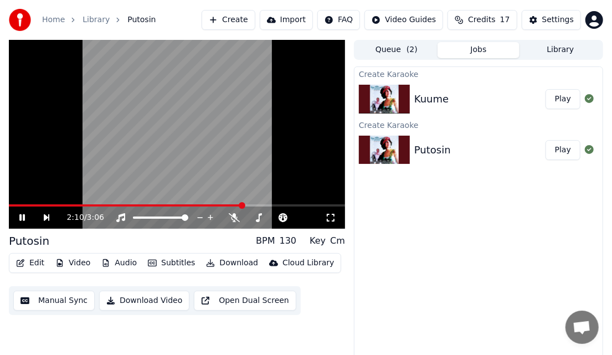
click at [243, 206] on span at bounding box center [177, 205] width 336 height 2
click at [220, 98] on video at bounding box center [177, 134] width 336 height 189
click at [224, 259] on button "Download" at bounding box center [231, 262] width 61 height 15
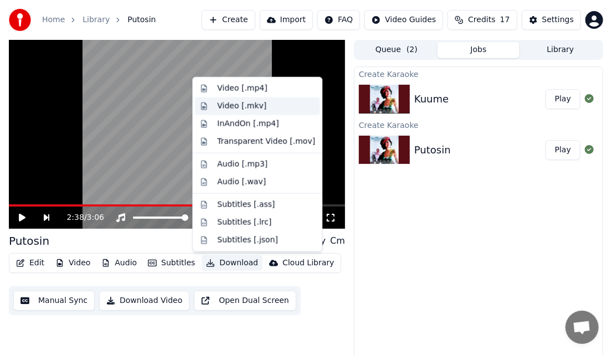
click at [269, 101] on div "Video [.mkv]" at bounding box center [266, 106] width 98 height 11
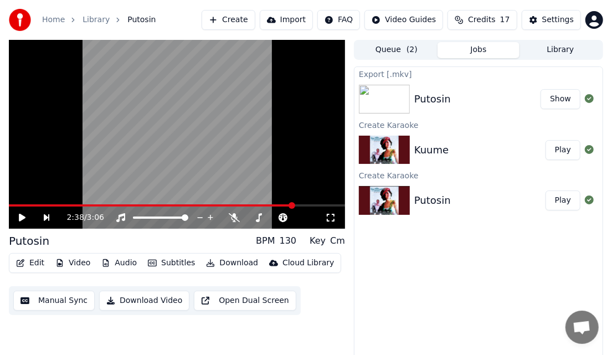
click at [573, 143] on button "Play" at bounding box center [562, 150] width 35 height 20
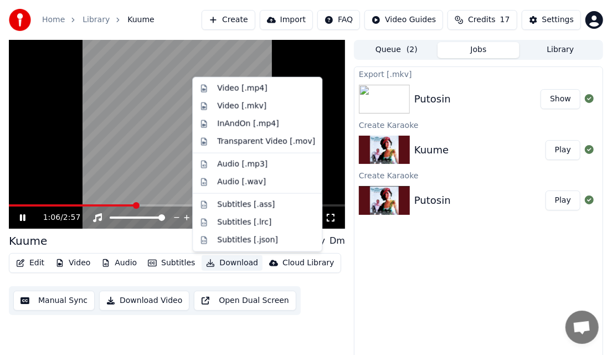
click at [220, 260] on button "Download" at bounding box center [231, 262] width 61 height 15
click at [262, 105] on div "Video [.mkv]" at bounding box center [266, 106] width 98 height 11
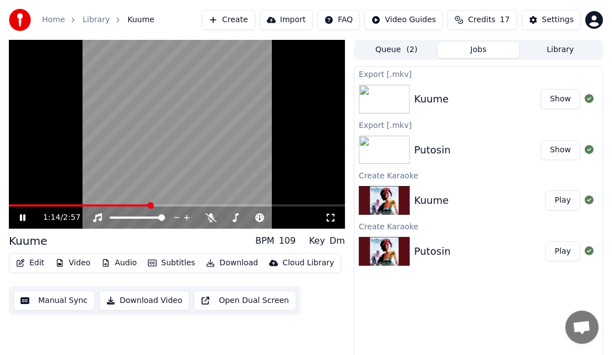
click at [262, 105] on video at bounding box center [177, 134] width 336 height 189
click at [85, 19] on link "Library" at bounding box center [95, 19] width 27 height 11
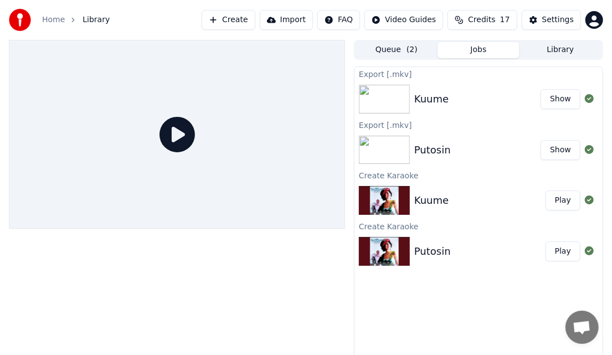
click at [92, 18] on span "Library" at bounding box center [95, 19] width 27 height 11
click at [548, 38] on div "Home Library Create Import FAQ Video Guides Credits 17 Settings" at bounding box center [306, 20] width 612 height 40
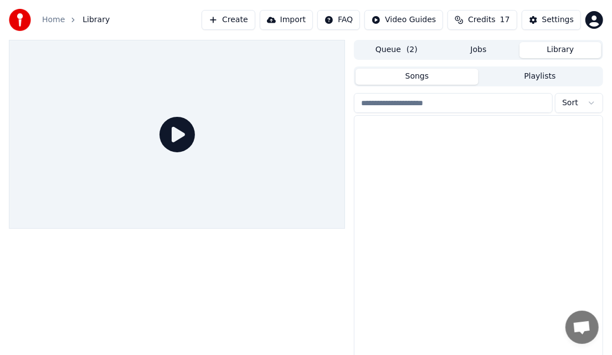
click at [554, 49] on button "Library" at bounding box center [560, 50] width 82 height 16
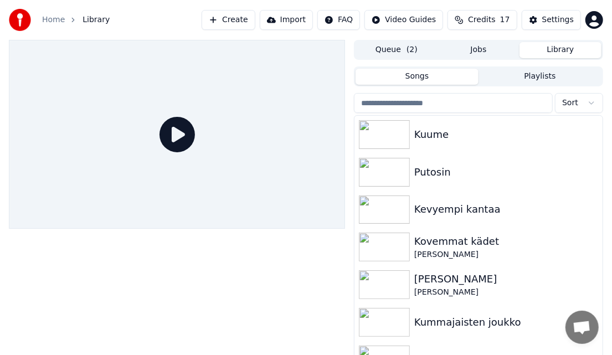
click at [444, 95] on input "search" at bounding box center [453, 103] width 199 height 20
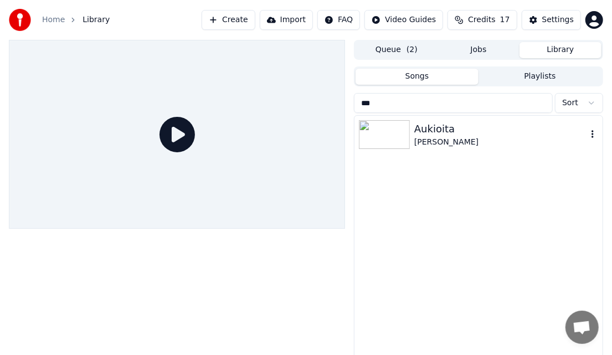
type input "***"
click at [466, 122] on div "Aukioita" at bounding box center [500, 128] width 173 height 15
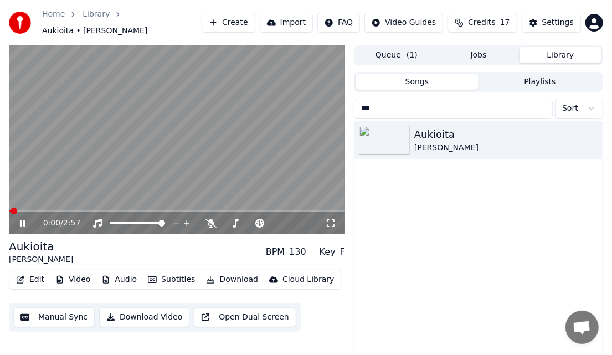
click at [127, 262] on div "Aukioita [PERSON_NAME] BPM 130 Key F Edit Video Audio Subtitles Download Cloud …" at bounding box center [177, 285] width 336 height 93
click at [127, 272] on button "Audio" at bounding box center [119, 279] width 44 height 15
click at [457, 306] on div "Aukioita [PERSON_NAME]" at bounding box center [478, 253] width 248 height 265
click at [226, 137] on video at bounding box center [177, 139] width 336 height 189
click at [39, 277] on button "Edit" at bounding box center [30, 279] width 37 height 15
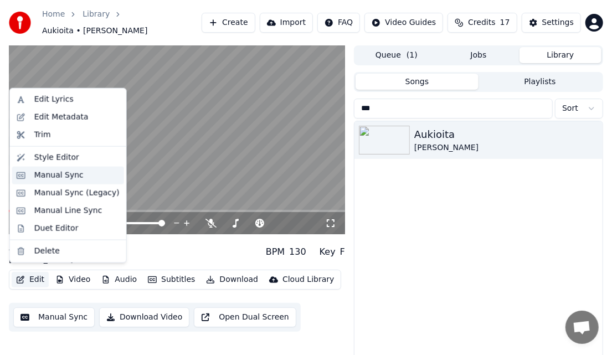
click at [81, 172] on div "Manual Sync" at bounding box center [76, 175] width 85 height 11
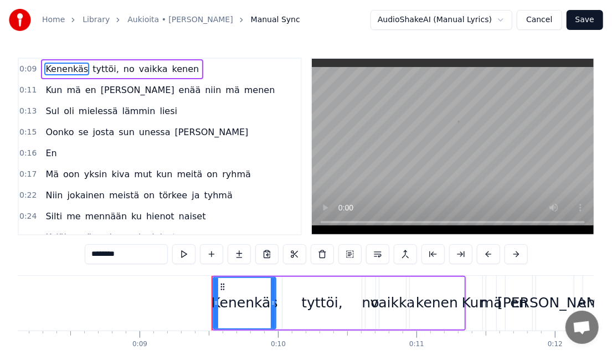
scroll to position [0, 1262]
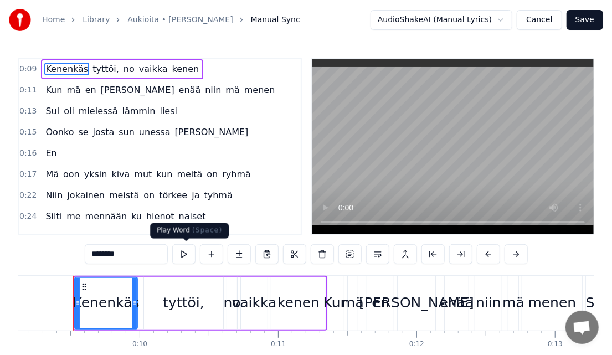
click at [188, 255] on button at bounding box center [183, 254] width 23 height 20
drag, startPoint x: 169, startPoint y: 317, endPoint x: 154, endPoint y: 314, distance: 15.7
click at [154, 314] on div "tyttöi," at bounding box center [183, 303] width 79 height 53
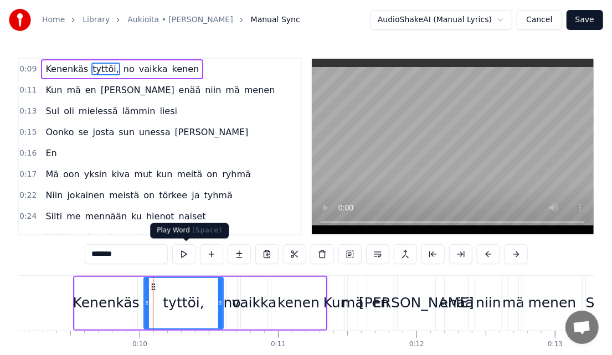
click at [185, 255] on button at bounding box center [183, 254] width 23 height 20
click at [122, 306] on div "Kenenkäs" at bounding box center [106, 302] width 66 height 21
type input "********"
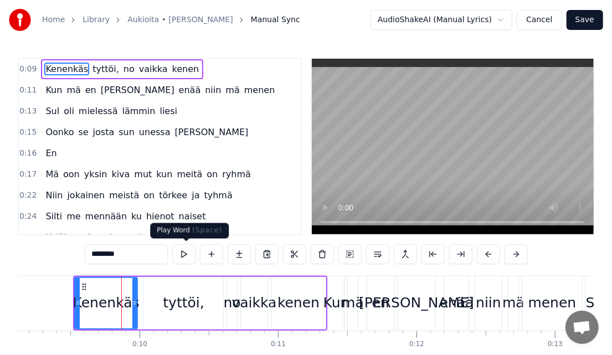
click at [182, 263] on button at bounding box center [183, 254] width 23 height 20
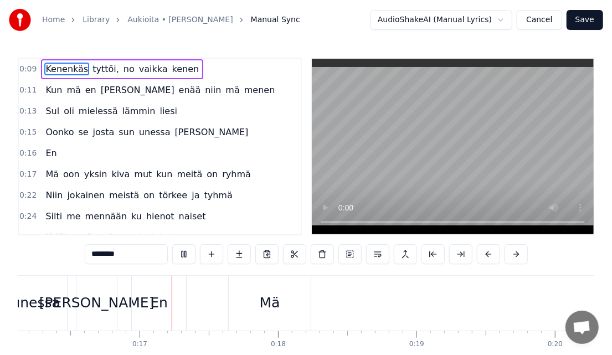
scroll to position [0, 2237]
click at [475, 158] on video at bounding box center [453, 146] width 282 height 175
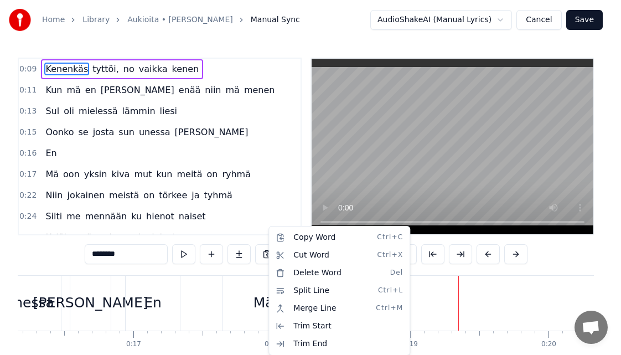
click at [248, 308] on html "Home Library Aukioita • [PERSON_NAME] Manual Sync AudioShakeAI (Manual Lyrics) …" at bounding box center [310, 202] width 621 height 405
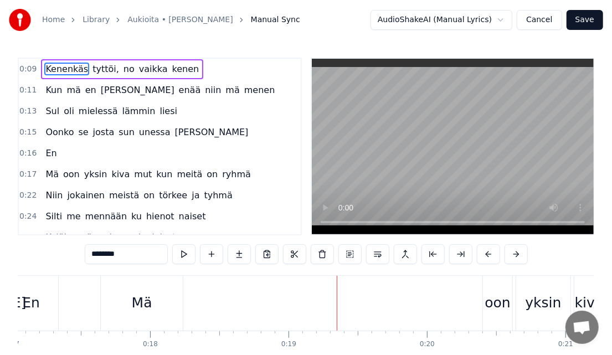
scroll to position [0, 2360]
drag, startPoint x: 120, startPoint y: 302, endPoint x: 266, endPoint y: 303, distance: 146.7
click at [266, 303] on div "Mä oon yksin kiva mut kun meitä on ryhmä" at bounding box center [417, 303] width 636 height 55
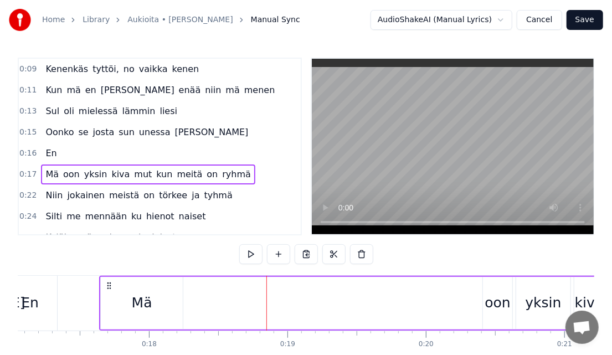
click at [122, 303] on div "Mä" at bounding box center [142, 303] width 82 height 53
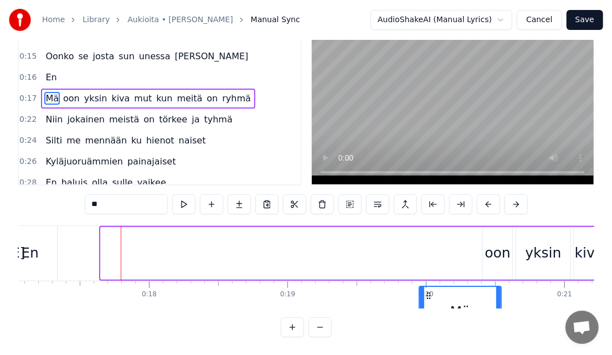
drag, startPoint x: 109, startPoint y: 284, endPoint x: 427, endPoint y: 235, distance: 322.1
click at [427, 235] on div "Mä oon yksin kiva mut kun meitä on ryhmä" at bounding box center [417, 253] width 636 height 55
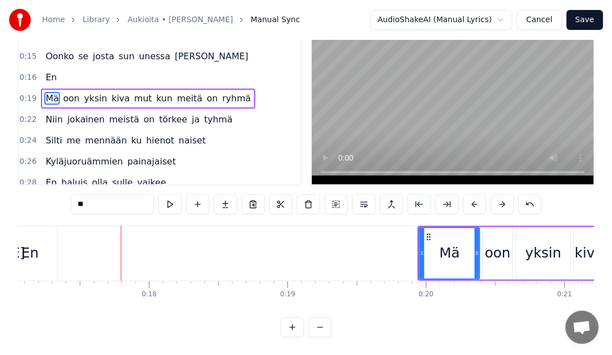
drag, startPoint x: 498, startPoint y: 248, endPoint x: 476, endPoint y: 256, distance: 22.9
click at [476, 256] on div at bounding box center [476, 253] width 4 height 50
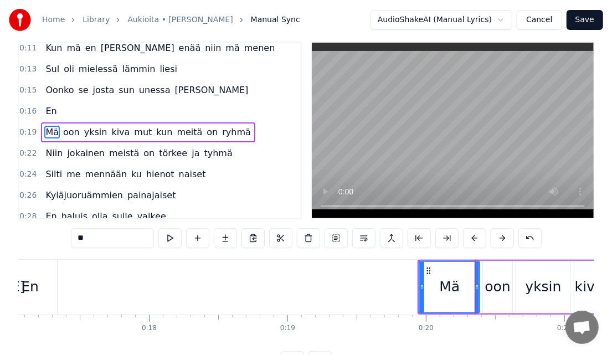
scroll to position [0, 0]
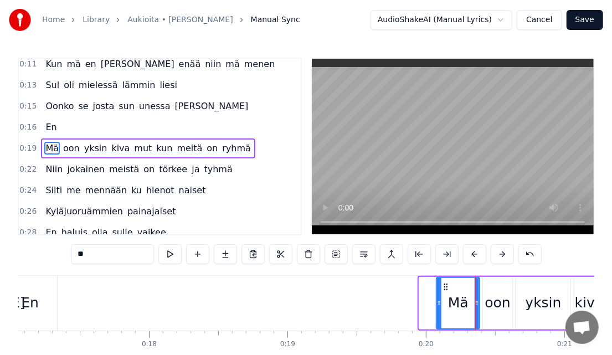
drag, startPoint x: 423, startPoint y: 311, endPoint x: 440, endPoint y: 309, distance: 17.2
click at [440, 309] on div at bounding box center [439, 303] width 4 height 50
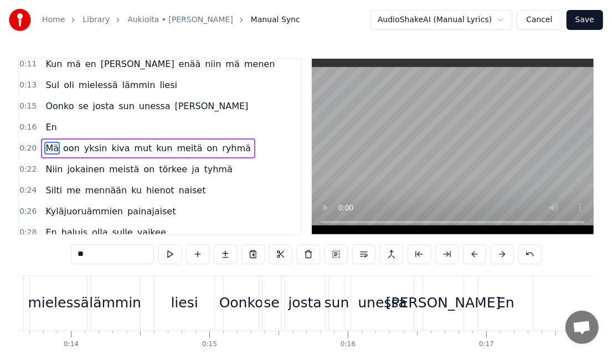
scroll to position [0, 1881]
click at [232, 314] on div "Oonko" at bounding box center [243, 303] width 35 height 55
type input "*****"
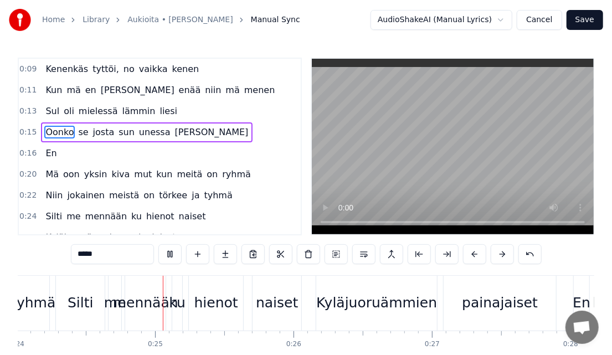
scroll to position [0, 3323]
drag, startPoint x: 361, startPoint y: 272, endPoint x: 276, endPoint y: 268, distance: 84.8
click at [276, 268] on div "0:09 Kenenkäs tyttöi, no vaikka kenen 0:11 Kun mä en [PERSON_NAME] enää niin mä…" at bounding box center [306, 222] width 576 height 329
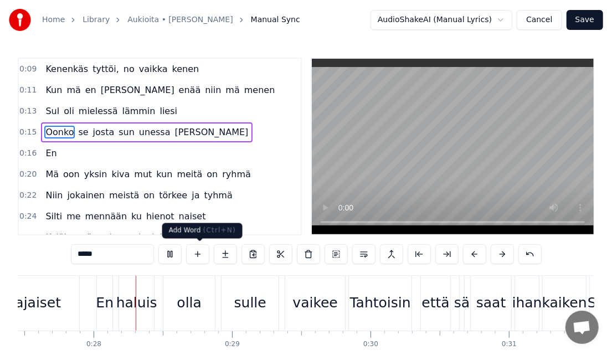
click at [200, 258] on button at bounding box center [197, 254] width 23 height 20
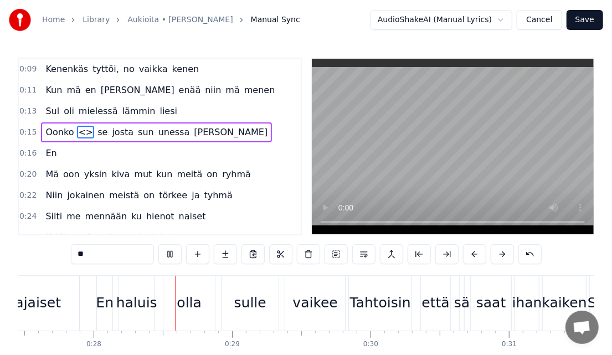
scroll to position [0, 3799]
click at [173, 265] on div "**" at bounding box center [306, 255] width 471 height 22
click at [175, 252] on button at bounding box center [169, 254] width 23 height 20
click at [77, 135] on span "<>" at bounding box center [85, 132] width 17 height 13
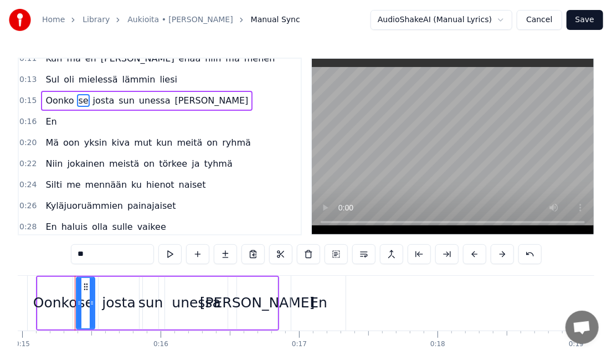
scroll to position [40, 0]
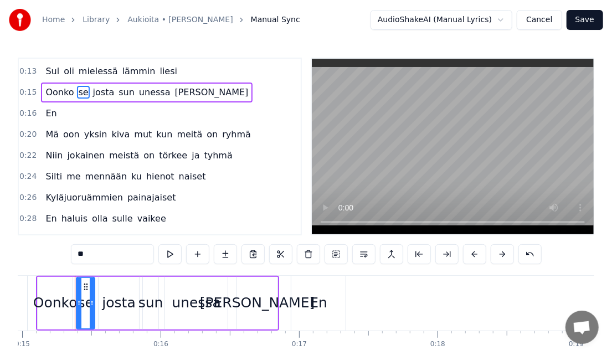
click at [95, 173] on span "mennään" at bounding box center [106, 176] width 44 height 13
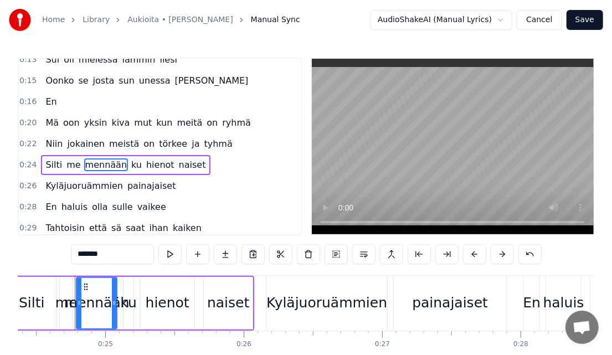
scroll to position [0, 3374]
click at [130, 161] on span "ku" at bounding box center [136, 164] width 13 height 13
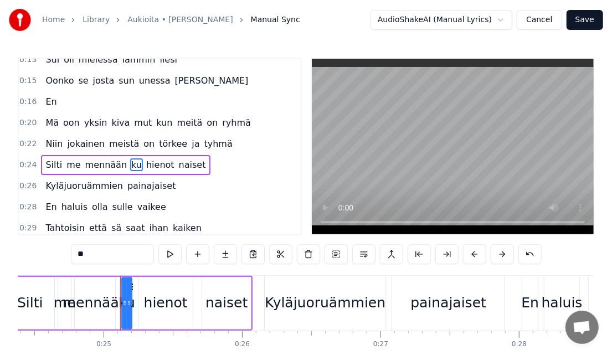
scroll to position [68, 0]
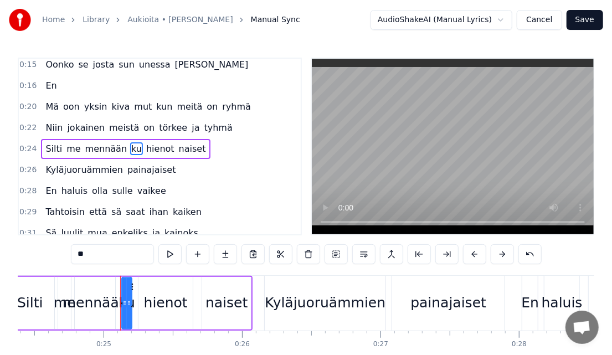
click at [82, 166] on span "Kyläjuoruämmien" at bounding box center [84, 169] width 80 height 13
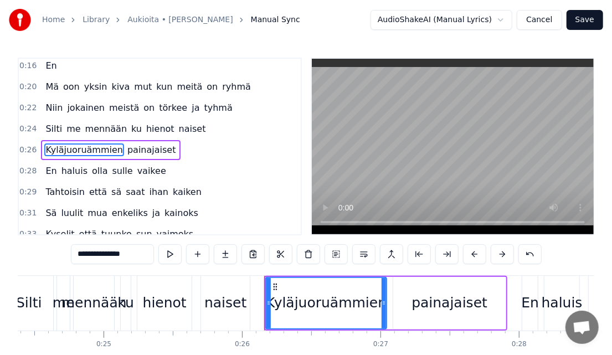
scroll to position [88, 0]
click at [366, 250] on button at bounding box center [363, 254] width 23 height 20
click at [213, 301] on div "naiset" at bounding box center [225, 302] width 42 height 21
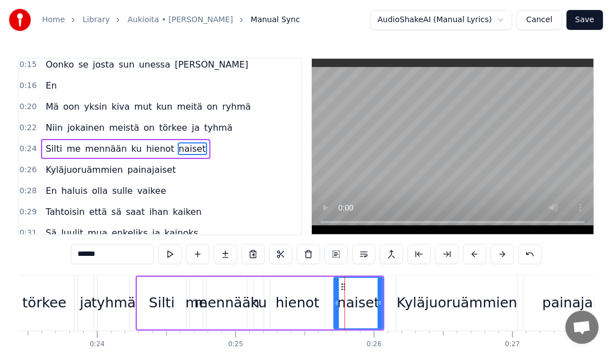
scroll to position [0, 3240]
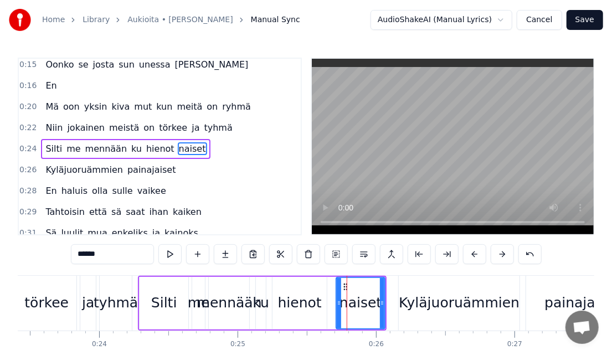
click at [152, 308] on div "Silti" at bounding box center [164, 302] width 26 height 21
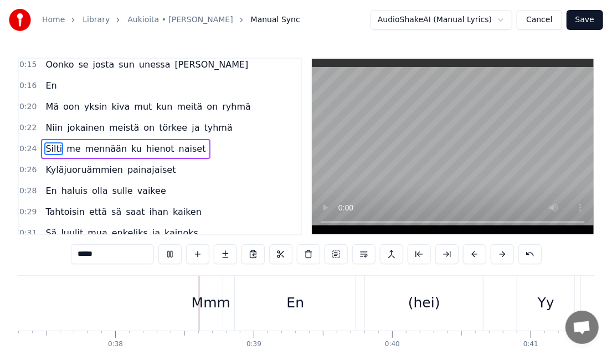
scroll to position [0, 5162]
click at [177, 253] on button at bounding box center [169, 254] width 23 height 20
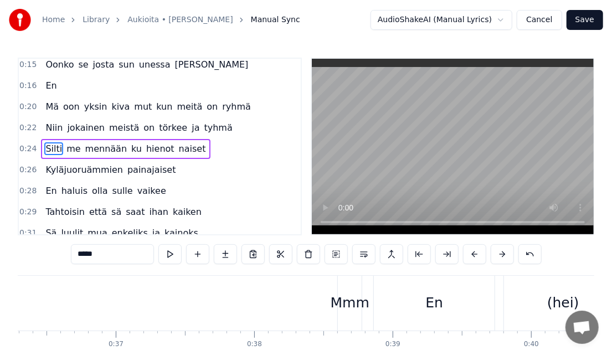
scroll to position [0, 5021]
click at [334, 307] on div "Mmm" at bounding box center [351, 302] width 39 height 21
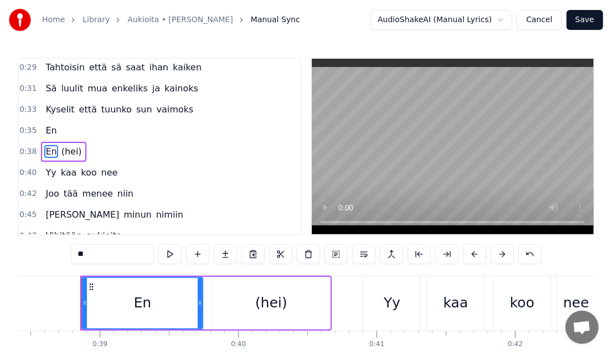
scroll to position [0, 5318]
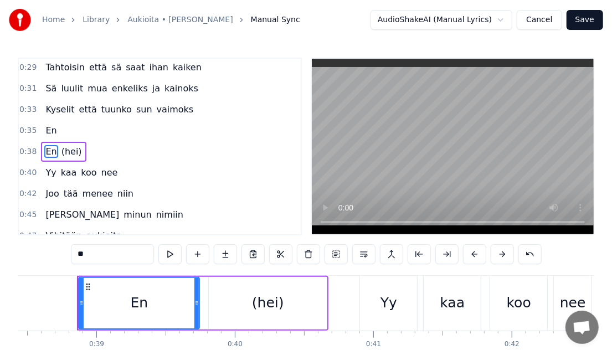
click at [281, 309] on div "(hei)" at bounding box center [268, 302] width 32 height 21
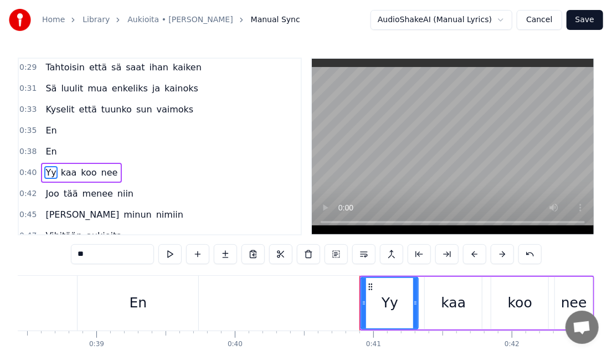
scroll to position [232, 0]
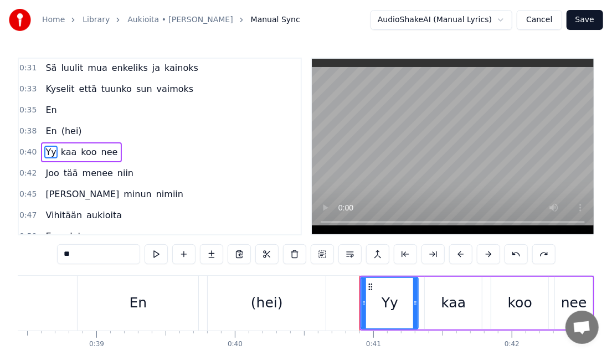
click at [105, 255] on input "**" at bounding box center [98, 254] width 83 height 20
click at [292, 314] on div "(hei)" at bounding box center [267, 303] width 118 height 55
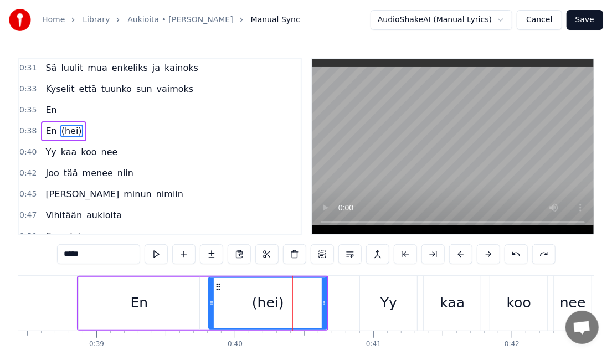
scroll to position [212, 0]
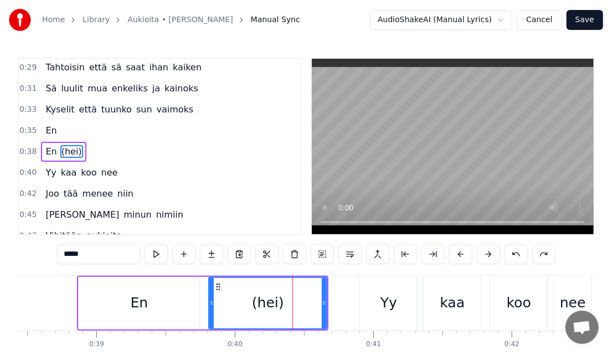
click at [94, 263] on input "*****" at bounding box center [98, 254] width 83 height 20
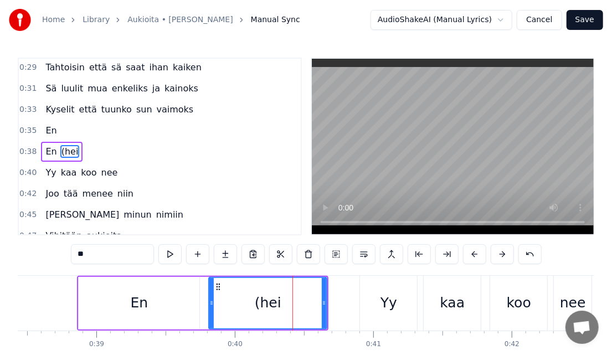
type input "*"
click at [113, 307] on div "En" at bounding box center [139, 303] width 121 height 53
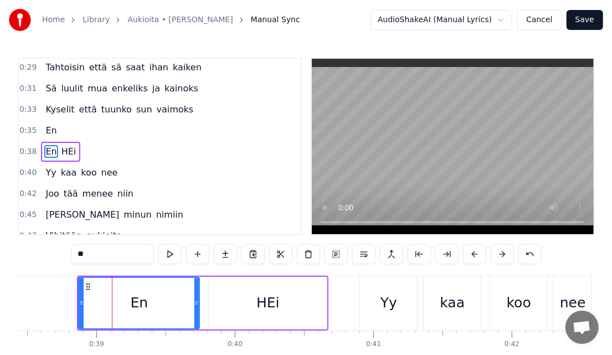
click at [113, 307] on div "En" at bounding box center [139, 303] width 120 height 50
click at [285, 327] on div "HEi" at bounding box center [268, 303] width 118 height 53
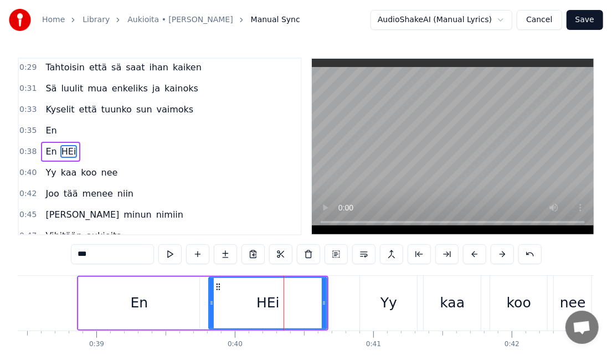
click at [132, 259] on input "***" at bounding box center [112, 254] width 83 height 20
click at [115, 307] on div "En" at bounding box center [139, 303] width 121 height 53
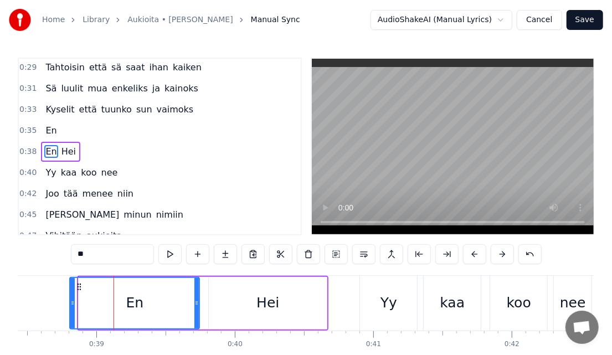
drag, startPoint x: 81, startPoint y: 301, endPoint x: 72, endPoint y: 303, distance: 9.0
click at [72, 303] on icon at bounding box center [72, 302] width 4 height 9
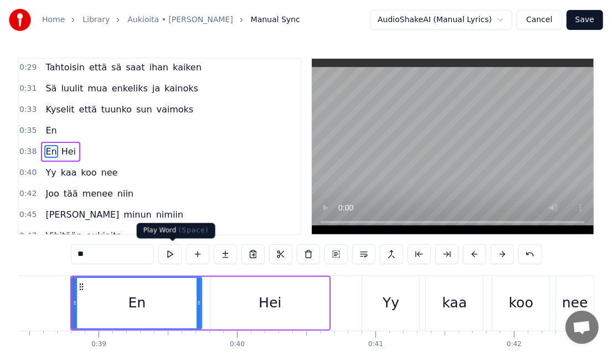
click at [167, 253] on button at bounding box center [169, 254] width 23 height 20
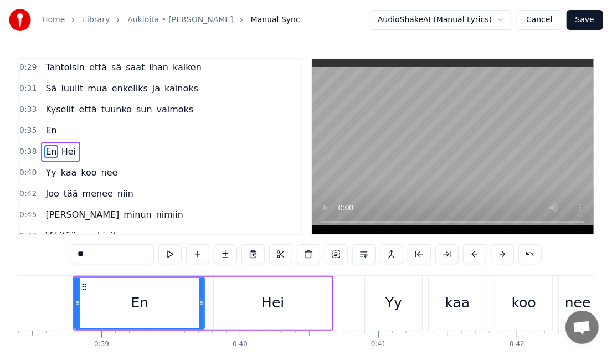
click at [278, 289] on div "Hei" at bounding box center [273, 303] width 118 height 53
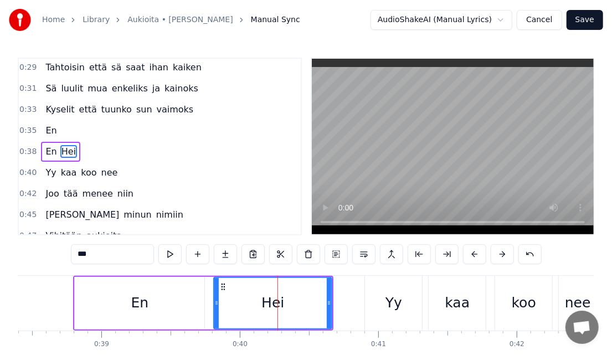
click at [223, 305] on div "Hei" at bounding box center [272, 303] width 117 height 50
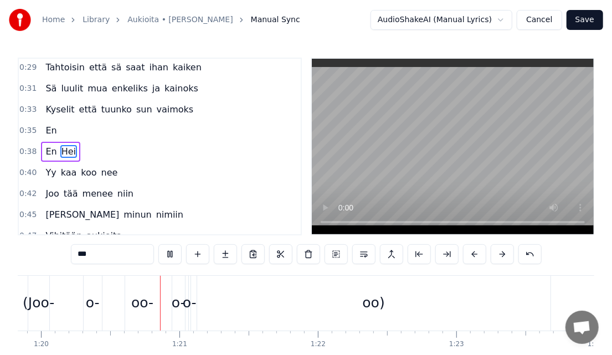
scroll to position [0, 11048]
click at [270, 308] on div "oo)" at bounding box center [373, 303] width 353 height 55
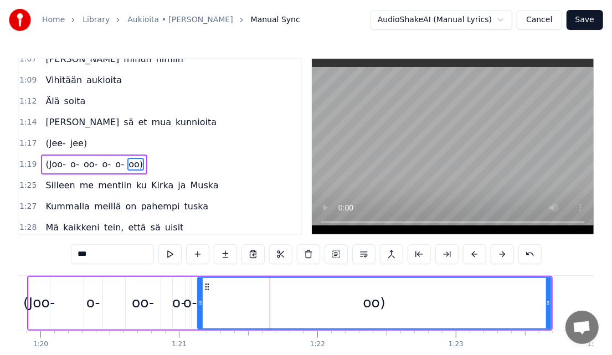
scroll to position [564, 0]
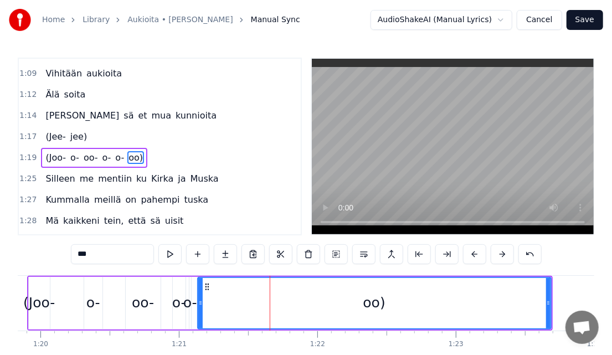
click at [133, 252] on input "***" at bounding box center [112, 254] width 83 height 20
click at [195, 304] on div "o-" at bounding box center [190, 302] width 14 height 21
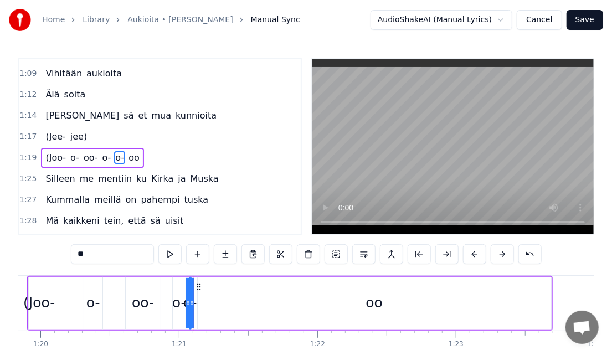
click at [129, 259] on input "**" at bounding box center [112, 254] width 83 height 20
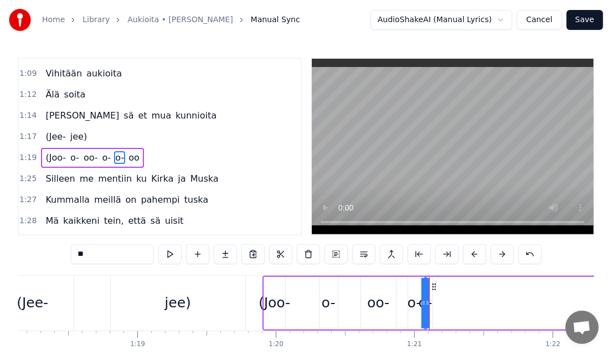
scroll to position [0, 10803]
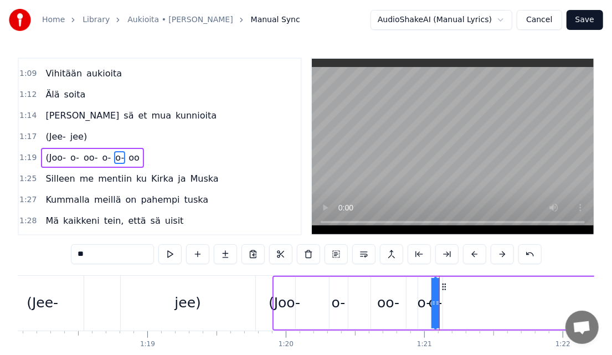
click at [273, 309] on div "(Joo-" at bounding box center [284, 302] width 32 height 21
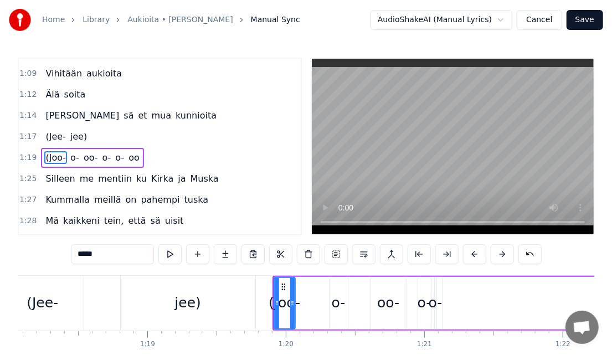
click at [129, 254] on input "*****" at bounding box center [112, 254] width 83 height 20
drag, startPoint x: 129, startPoint y: 254, endPoint x: 217, endPoint y: 314, distance: 107.0
click at [217, 314] on div "0:09 Kenenkäs tyttöi, no vaikka kenen 0:11 Kun mä en [PERSON_NAME] enää niin mä…" at bounding box center [306, 222] width 576 height 329
click at [218, 314] on div "jee)" at bounding box center [188, 303] width 135 height 55
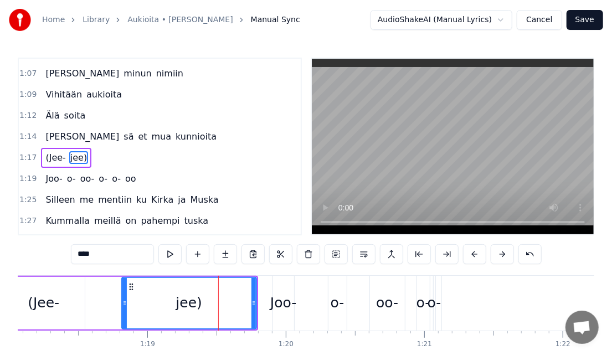
click at [129, 257] on input "****" at bounding box center [112, 254] width 83 height 20
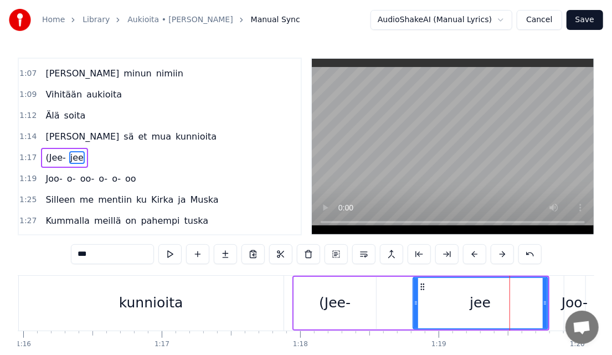
scroll to position [0, 10444]
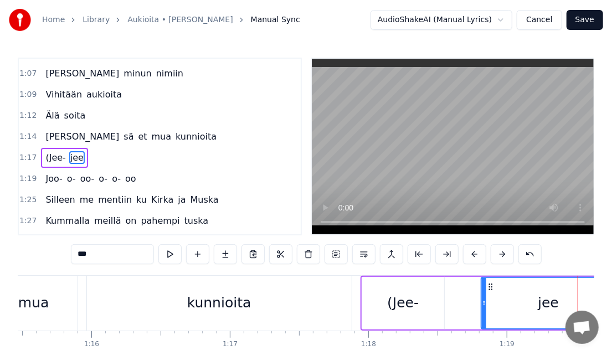
click at [396, 304] on div "(Jee-" at bounding box center [403, 302] width 32 height 21
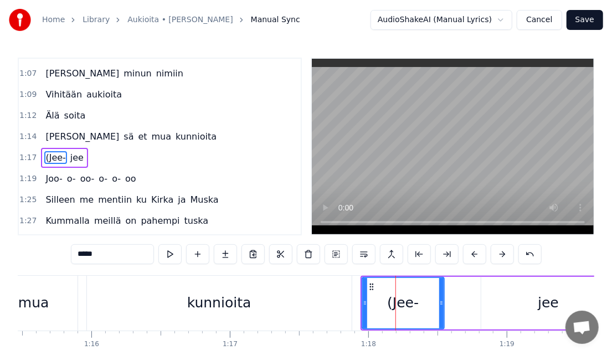
click at [128, 254] on input "*****" at bounding box center [112, 254] width 83 height 20
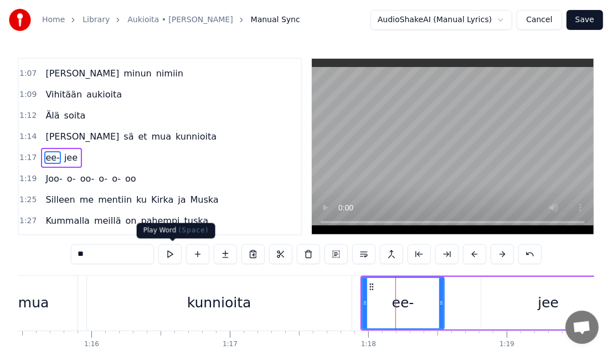
type input "*"
click at [173, 257] on button at bounding box center [169, 254] width 23 height 20
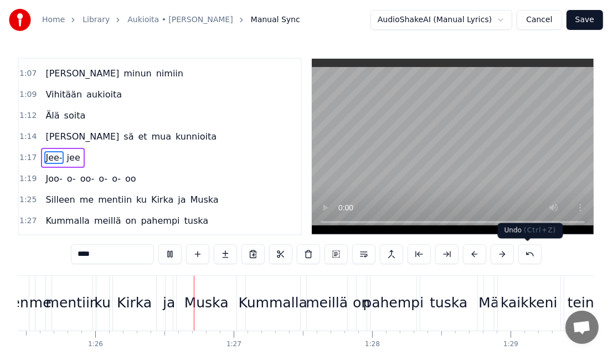
scroll to position [0, 11873]
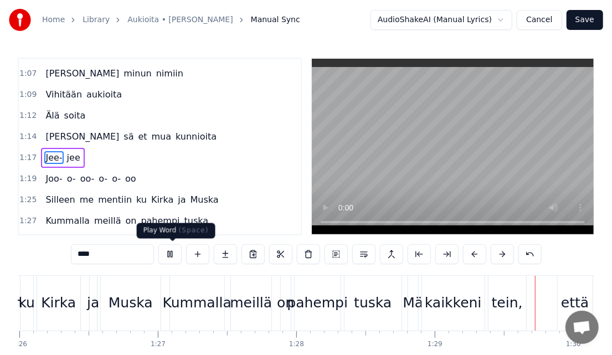
click at [168, 260] on button at bounding box center [169, 254] width 23 height 20
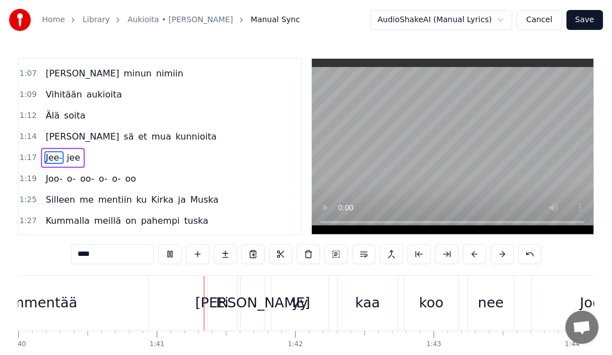
scroll to position [0, 13886]
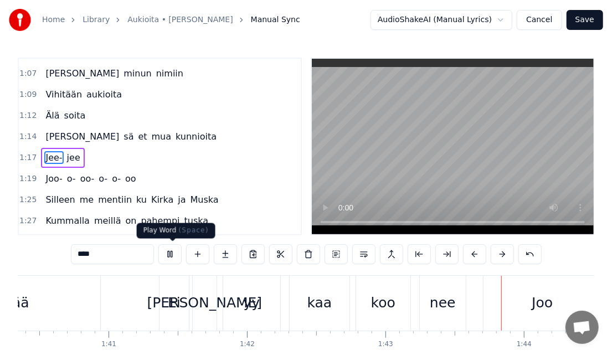
click at [182, 255] on button at bounding box center [169, 254] width 23 height 20
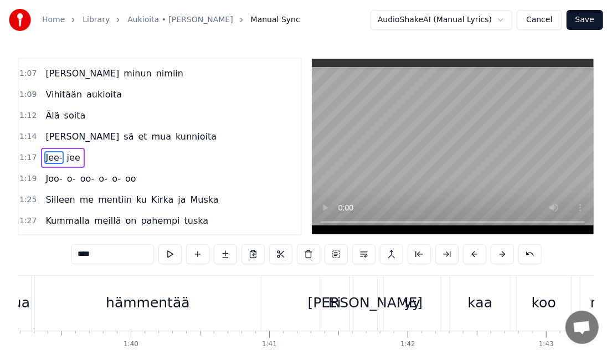
scroll to position [0, 13724]
click at [335, 327] on div "Ei" at bounding box center [335, 303] width 29 height 55
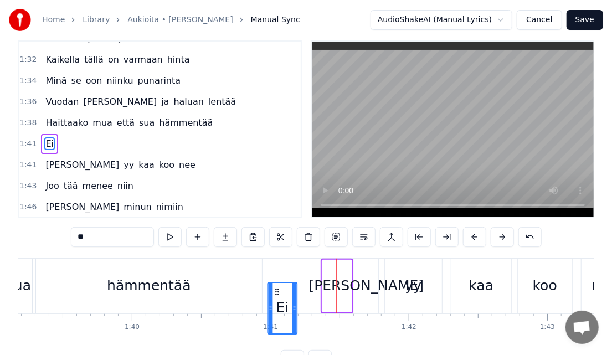
scroll to position [24, 0]
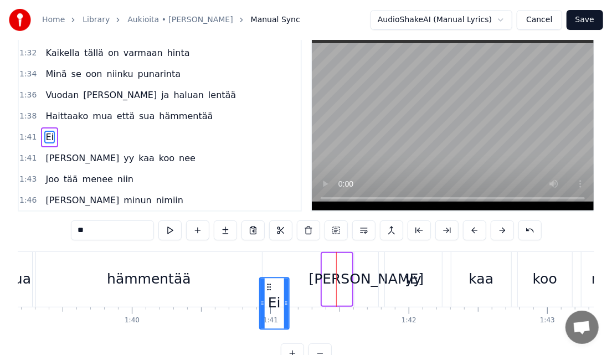
drag, startPoint x: 331, startPoint y: 283, endPoint x: 269, endPoint y: 283, distance: 62.0
click at [269, 283] on icon at bounding box center [269, 286] width 9 height 9
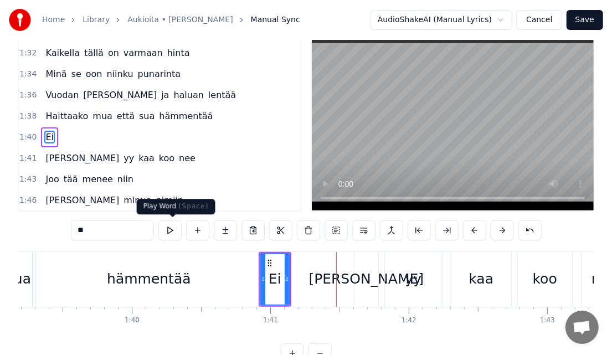
click at [170, 238] on button at bounding box center [169, 230] width 23 height 20
click at [135, 283] on div "hämmentää" at bounding box center [149, 278] width 84 height 21
type input "*********"
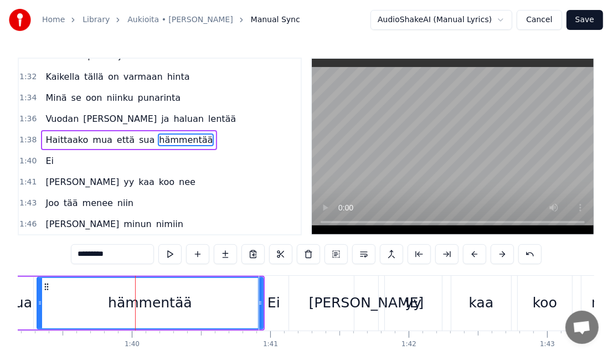
scroll to position [728, 0]
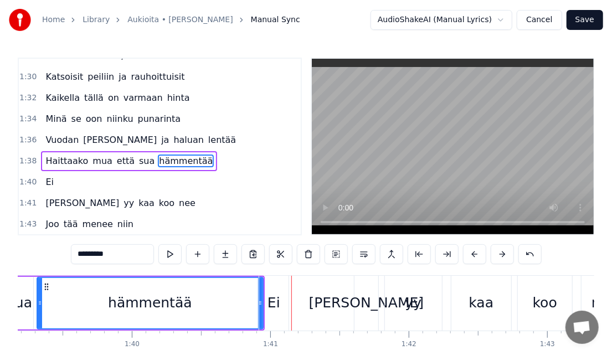
drag, startPoint x: 259, startPoint y: 306, endPoint x: 239, endPoint y: 308, distance: 20.6
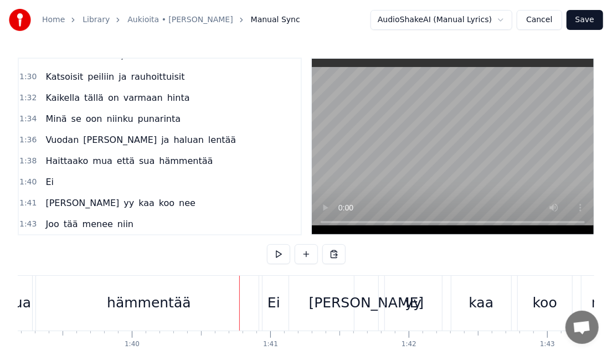
click at [177, 300] on div "hämmentää" at bounding box center [149, 302] width 84 height 21
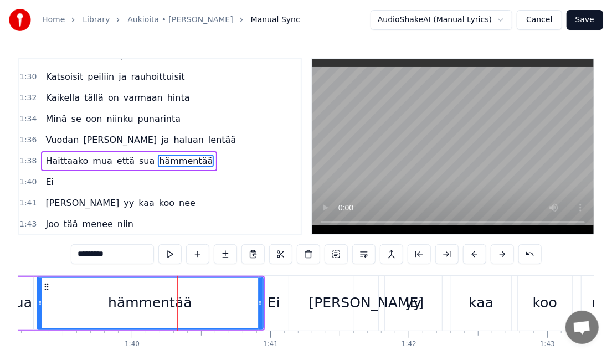
drag, startPoint x: 259, startPoint y: 312, endPoint x: 231, endPoint y: 312, distance: 28.2
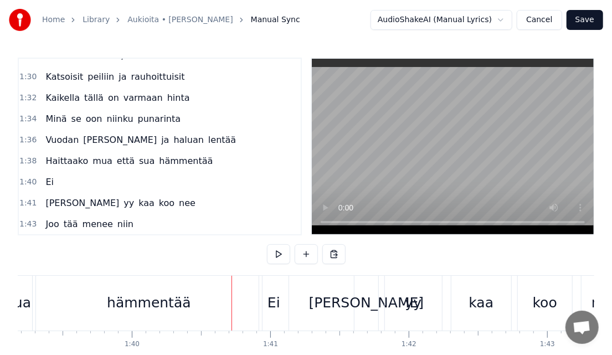
click at [255, 306] on div "hämmentää" at bounding box center [149, 303] width 226 height 55
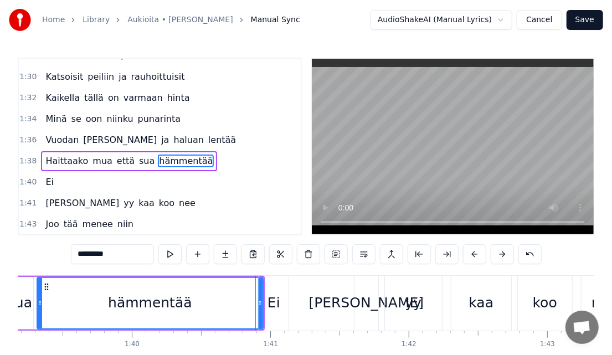
drag, startPoint x: 260, startPoint y: 302, endPoint x: 234, endPoint y: 300, distance: 25.6
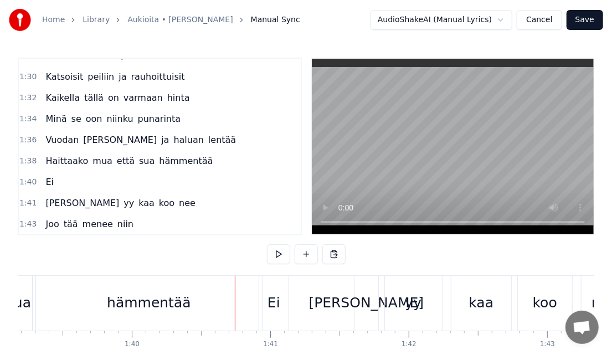
click at [75, 306] on div "hämmentää" at bounding box center [149, 303] width 226 height 55
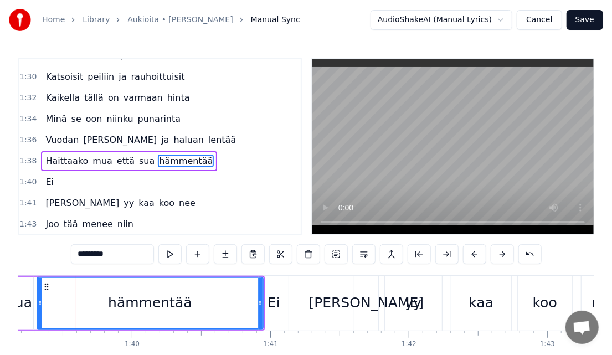
click at [267, 299] on div "Ei" at bounding box center [273, 303] width 29 height 55
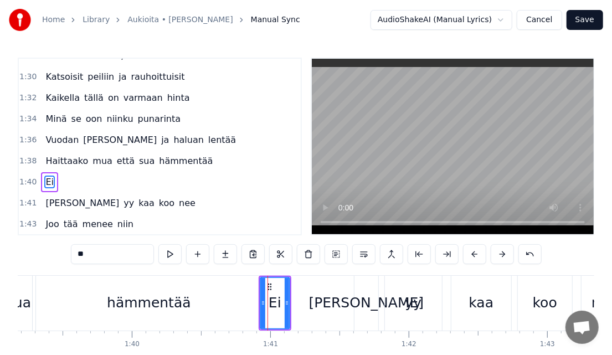
scroll to position [749, 0]
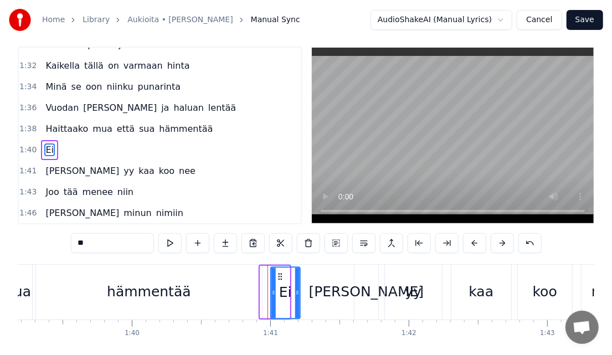
drag, startPoint x: 269, startPoint y: 288, endPoint x: 306, endPoint y: 291, distance: 37.2
click at [299, 291] on div "Ei" at bounding box center [285, 292] width 28 height 50
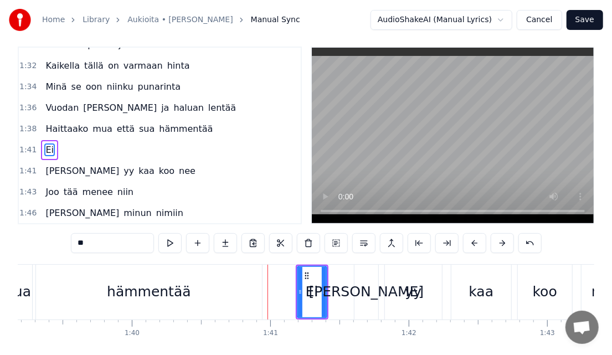
scroll to position [12, 0]
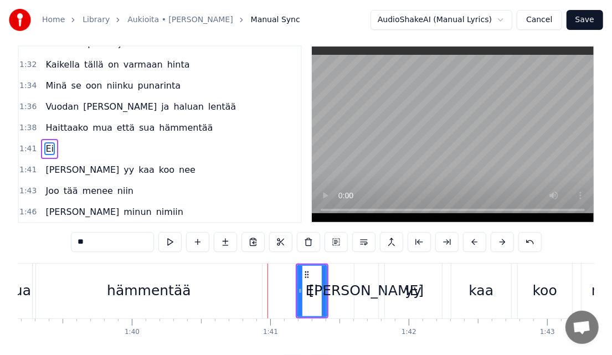
click at [247, 291] on div "hämmentää" at bounding box center [149, 290] width 226 height 55
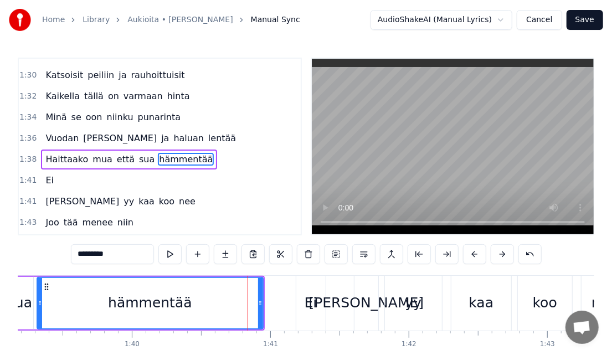
scroll to position [728, 0]
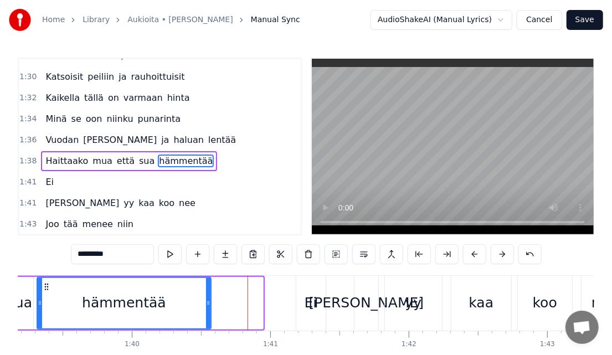
drag, startPoint x: 260, startPoint y: 300, endPoint x: 208, endPoint y: 306, distance: 52.4
click at [208, 306] on icon at bounding box center [208, 302] width 4 height 9
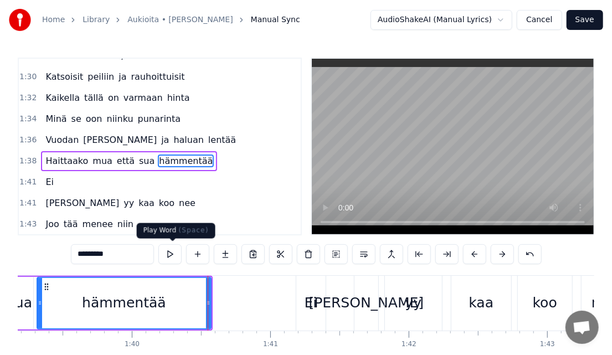
click at [171, 255] on button at bounding box center [169, 254] width 23 height 20
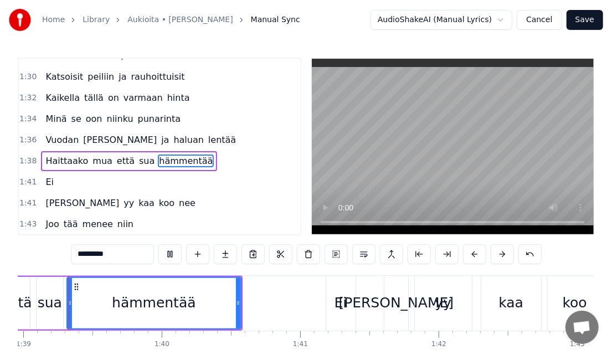
scroll to position [0, 13687]
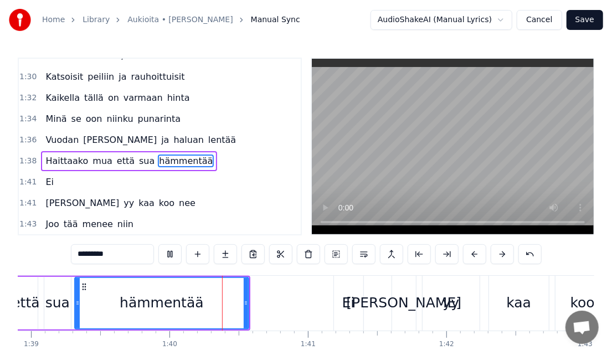
click at [171, 255] on button at bounding box center [169, 254] width 23 height 20
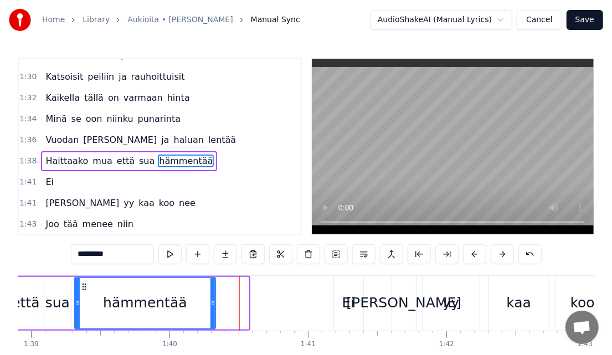
drag, startPoint x: 246, startPoint y: 306, endPoint x: 213, endPoint y: 308, distance: 33.3
click at [213, 308] on div at bounding box center [212, 303] width 4 height 50
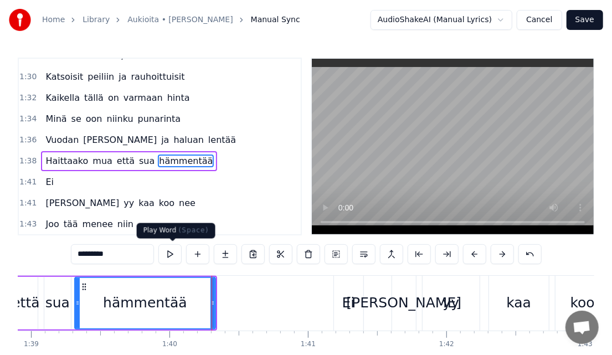
click at [178, 259] on button at bounding box center [169, 254] width 23 height 20
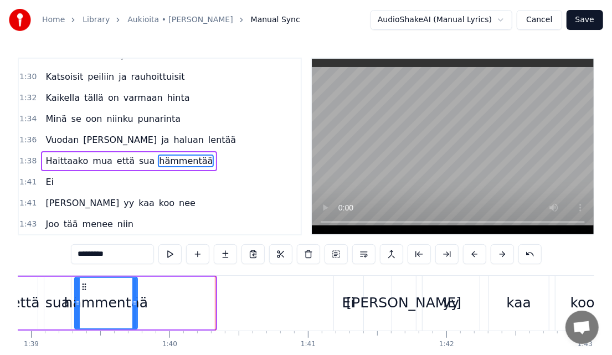
drag, startPoint x: 210, startPoint y: 306, endPoint x: 133, endPoint y: 323, distance: 79.4
click at [133, 323] on div at bounding box center [134, 303] width 4 height 50
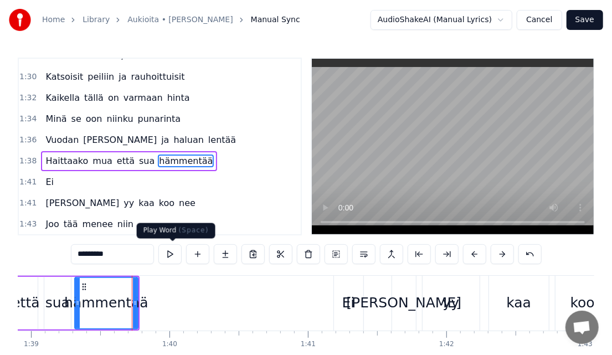
click at [178, 260] on button at bounding box center [169, 254] width 23 height 20
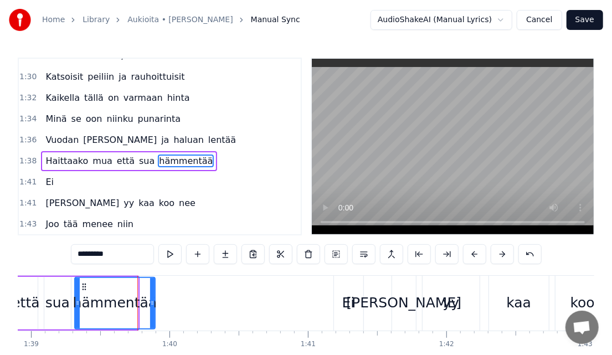
drag, startPoint x: 136, startPoint y: 309, endPoint x: 153, endPoint y: 311, distance: 17.2
click at [153, 311] on div at bounding box center [152, 303] width 4 height 50
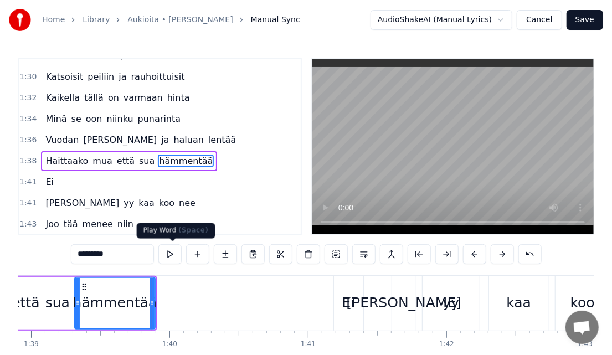
click at [173, 261] on button at bounding box center [169, 254] width 23 height 20
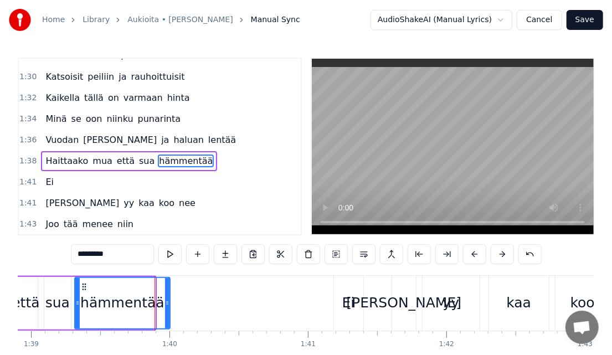
drag, startPoint x: 151, startPoint y: 301, endPoint x: 167, endPoint y: 301, distance: 15.5
click at [167, 301] on icon at bounding box center [167, 302] width 4 height 9
click at [177, 265] on div "*********" at bounding box center [306, 255] width 471 height 22
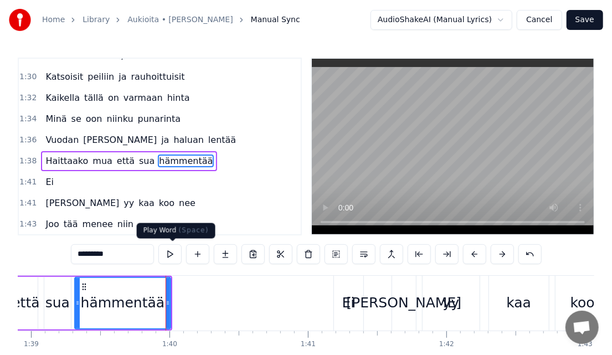
click at [176, 258] on button at bounding box center [169, 254] width 23 height 20
click at [340, 298] on div "Ei" at bounding box center [348, 303] width 29 height 55
type input "**"
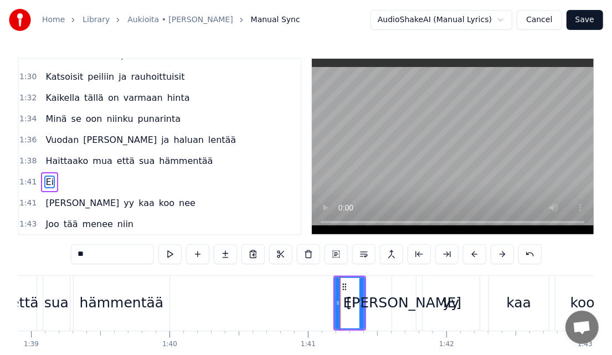
scroll to position [749, 0]
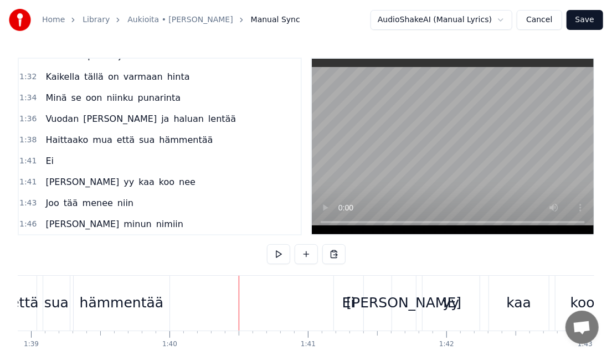
click at [348, 297] on div "Ei" at bounding box center [348, 302] width 13 height 21
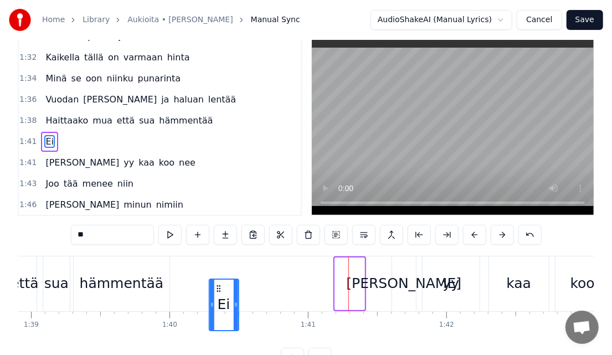
scroll to position [21, 0]
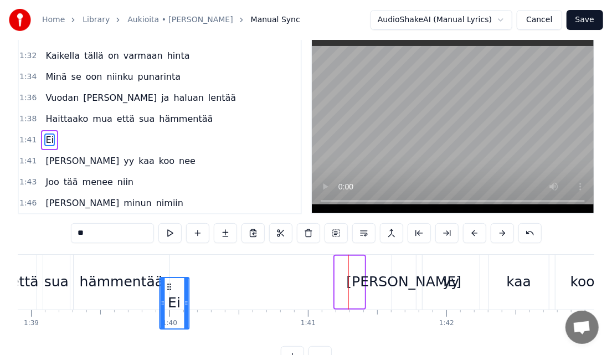
drag, startPoint x: 345, startPoint y: 283, endPoint x: 172, endPoint y: 279, distance: 173.3
click at [172, 279] on div "Ei" at bounding box center [175, 303] width 28 height 50
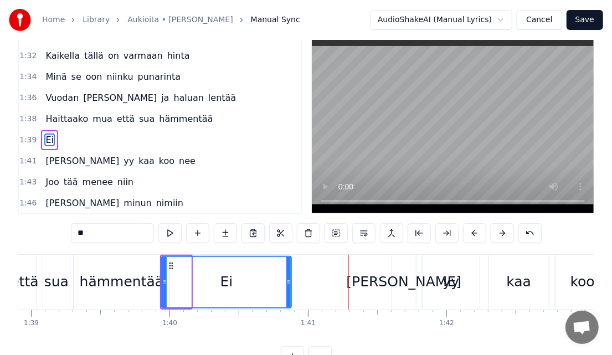
drag, startPoint x: 188, startPoint y: 282, endPoint x: 289, endPoint y: 289, distance: 101.0
click at [289, 289] on div at bounding box center [288, 282] width 4 height 50
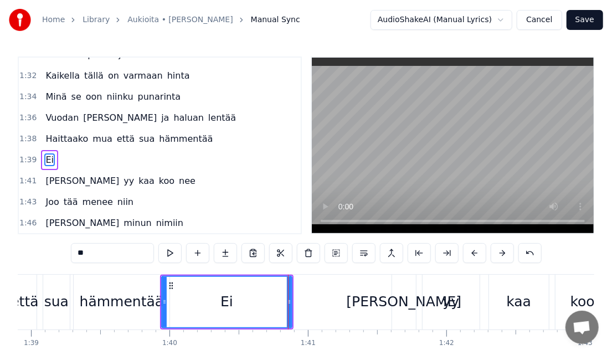
scroll to position [0, 0]
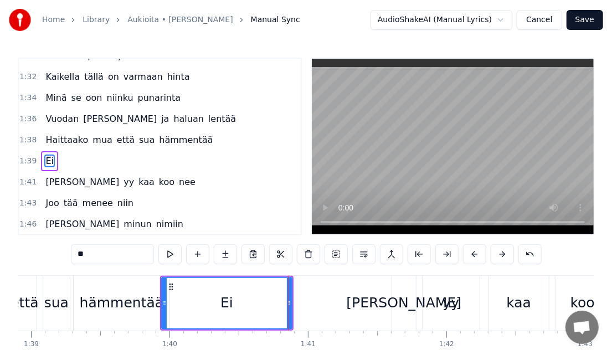
click at [99, 306] on div "hämmentää" at bounding box center [122, 302] width 84 height 21
type input "*********"
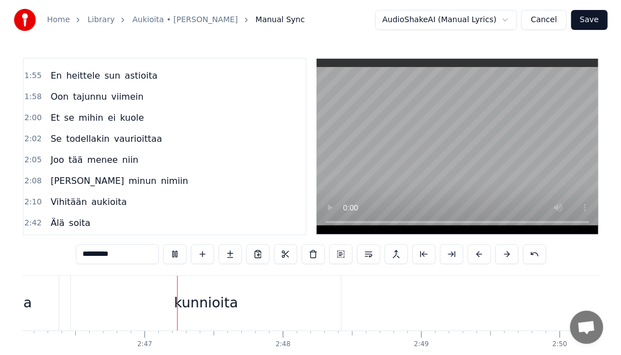
scroll to position [0, 22992]
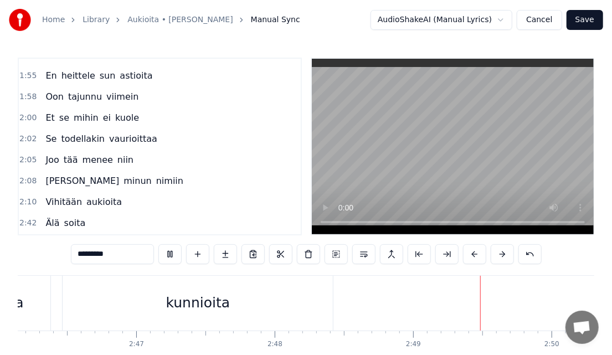
click at [585, 24] on button "Save" at bounding box center [584, 20] width 37 height 20
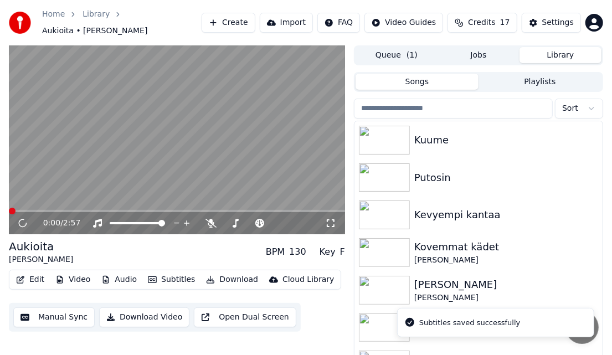
click at [214, 154] on video at bounding box center [177, 139] width 336 height 189
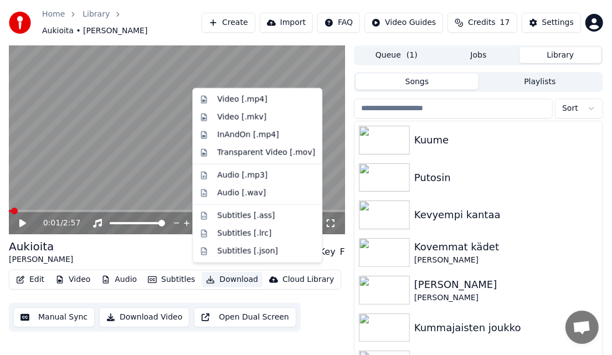
click at [222, 275] on button "Download" at bounding box center [231, 279] width 61 height 15
click at [256, 117] on div "Video [.mkv]" at bounding box center [241, 117] width 49 height 11
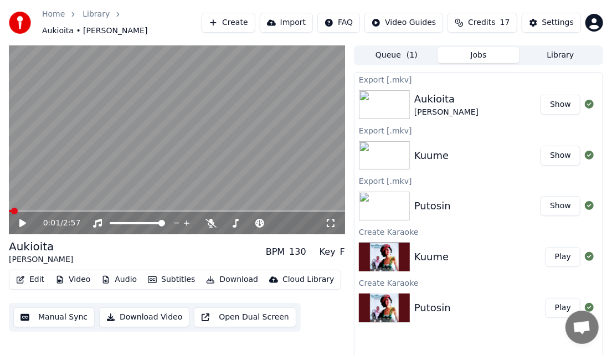
click at [595, 59] on div "Queue ( 1 ) Jobs Library" at bounding box center [478, 55] width 249 height 20
click at [603, 58] on div "0:01 / 2:57 Aukioita [PERSON_NAME] BPM 130 Key F Edit Video Audio Subtitles Dow…" at bounding box center [306, 209] width 612 height 328
click at [567, 17] on div "Settings" at bounding box center [558, 22] width 32 height 11
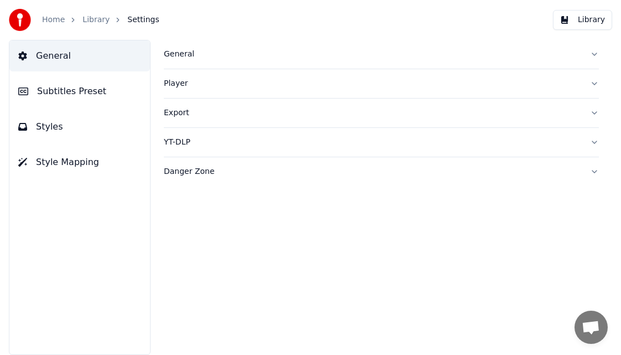
click at [200, 75] on button "Player" at bounding box center [381, 83] width 435 height 29
click at [177, 63] on button "General" at bounding box center [381, 54] width 435 height 29
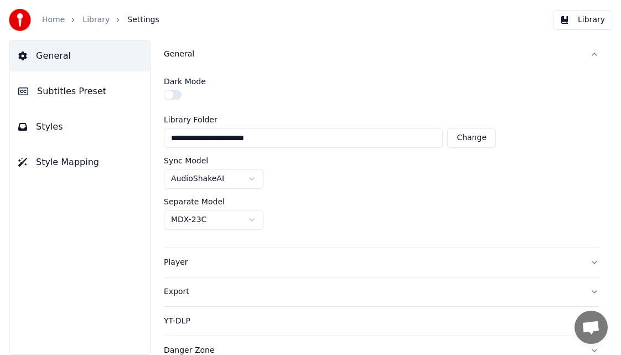
click at [177, 63] on button "General" at bounding box center [381, 54] width 435 height 29
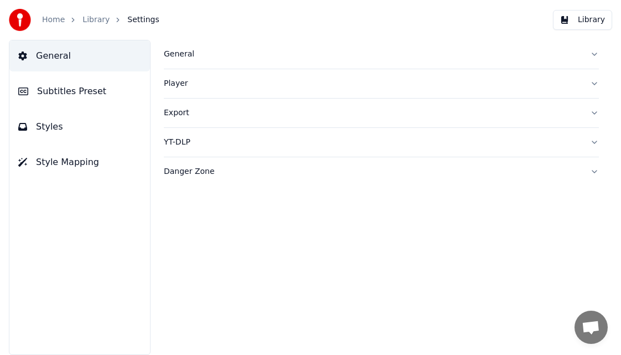
click at [177, 63] on button "General" at bounding box center [381, 54] width 435 height 29
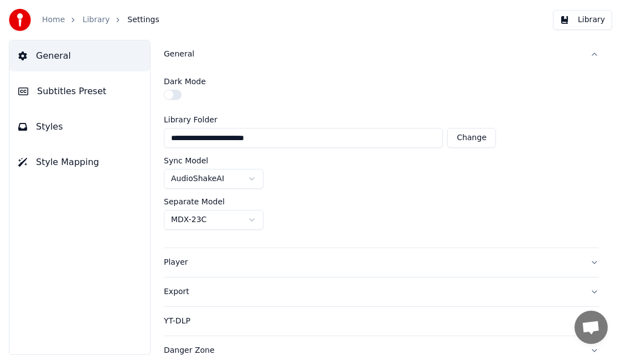
click at [474, 131] on button "Change" at bounding box center [471, 138] width 49 height 20
type input "**********"
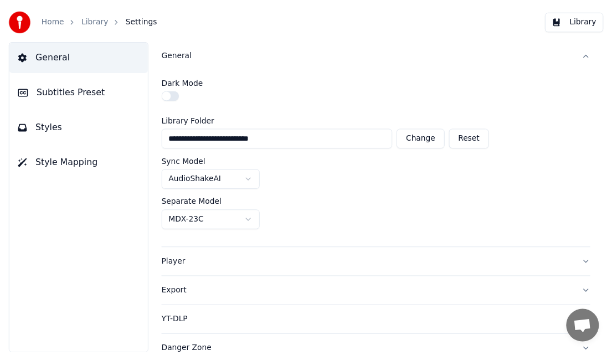
scroll to position [8, 0]
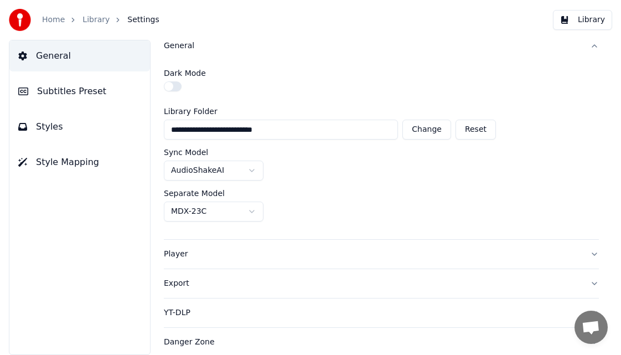
click at [50, 19] on link "Home" at bounding box center [53, 19] width 23 height 11
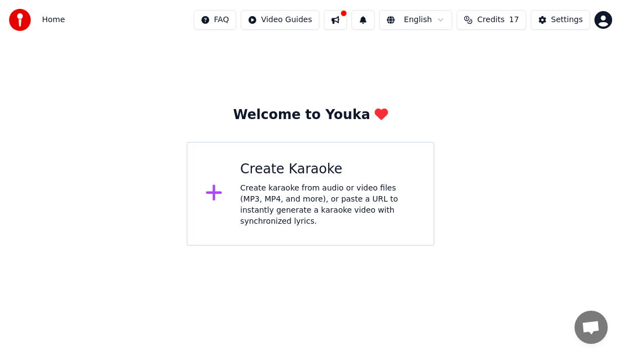
click at [54, 28] on div "Home" at bounding box center [37, 20] width 56 height 22
click at [51, 20] on span "Home" at bounding box center [53, 19] width 23 height 11
click at [576, 15] on div "Settings" at bounding box center [567, 19] width 32 height 11
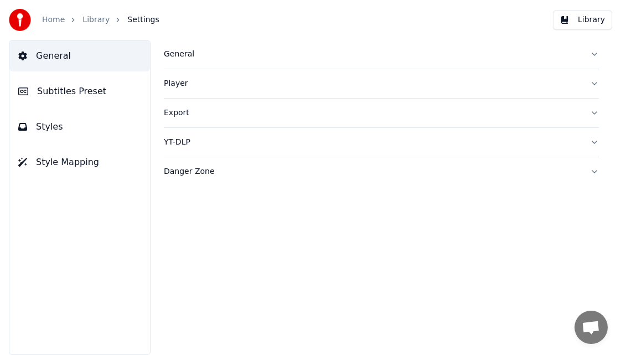
click at [171, 115] on div "Export" at bounding box center [372, 112] width 417 height 11
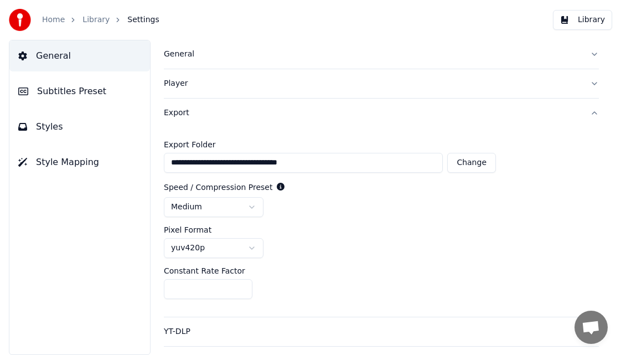
click at [60, 70] on button "General" at bounding box center [79, 55] width 141 height 31
click at [207, 43] on button "General" at bounding box center [381, 54] width 435 height 29
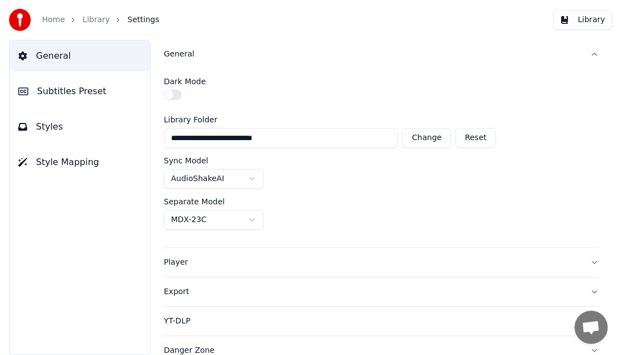
click at [430, 146] on button "Change" at bounding box center [426, 138] width 49 height 20
type input "**********"
click at [101, 19] on link "Library" at bounding box center [95, 19] width 27 height 11
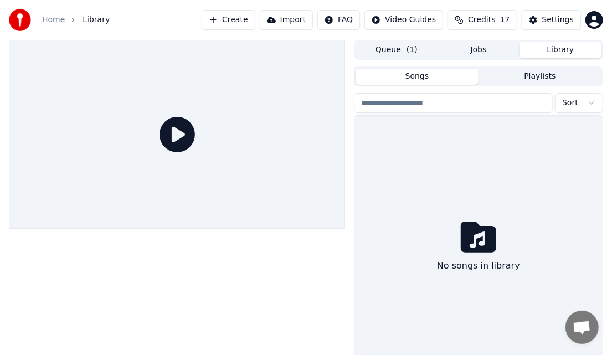
click at [573, 49] on button "Library" at bounding box center [560, 50] width 82 height 16
click at [51, 23] on link "Home" at bounding box center [53, 19] width 23 height 11
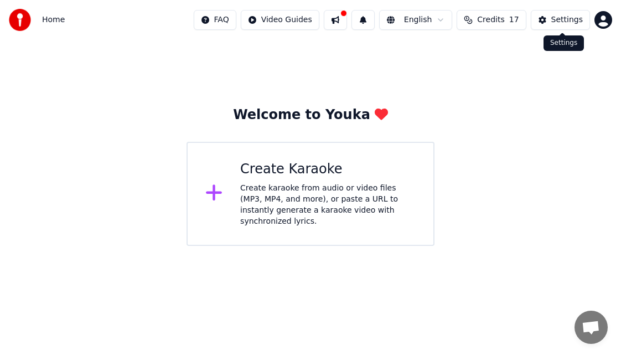
click at [554, 24] on div "Settings" at bounding box center [567, 19] width 32 height 11
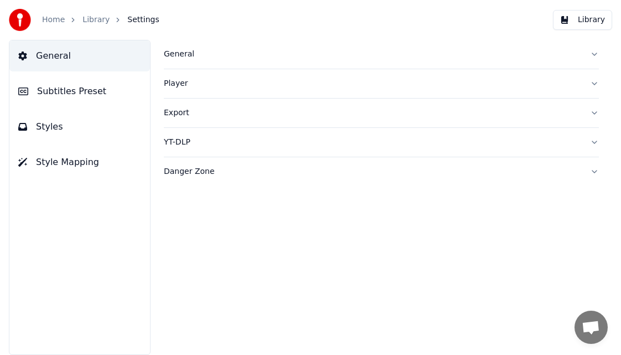
click at [214, 51] on div "General" at bounding box center [372, 54] width 417 height 11
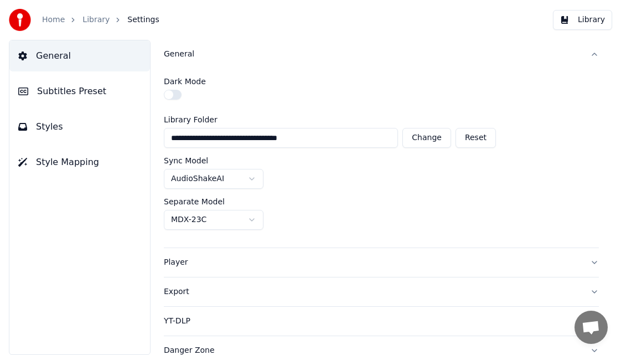
click at [491, 139] on button "Reset" at bounding box center [476, 138] width 40 height 20
type input "**********"
click at [53, 18] on link "Home" at bounding box center [53, 19] width 23 height 11
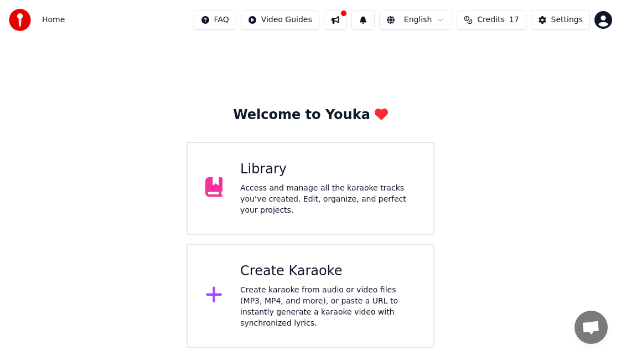
click at [312, 148] on div "Library Access and manage all the karaoke tracks you’ve created. Edit, organize…" at bounding box center [311, 188] width 249 height 93
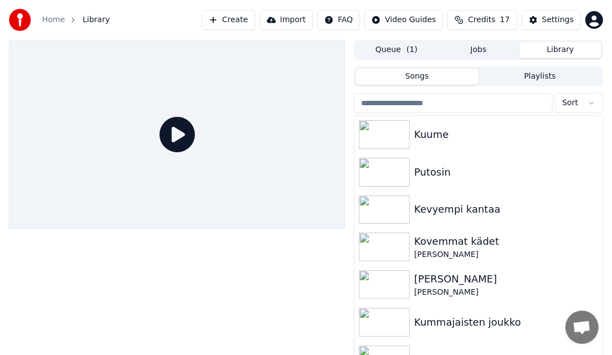
click at [51, 23] on link "Home" at bounding box center [53, 19] width 23 height 11
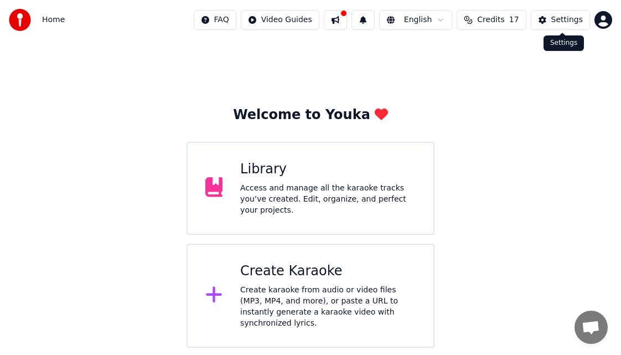
click at [561, 19] on div "Settings" at bounding box center [567, 19] width 32 height 11
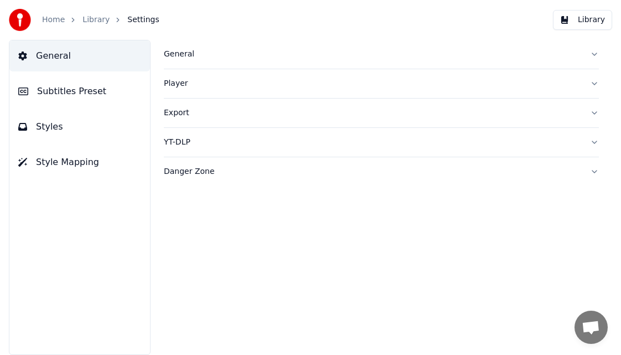
click at [179, 53] on div "General" at bounding box center [372, 54] width 417 height 11
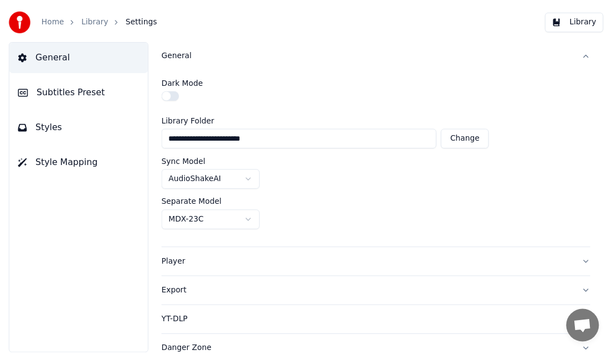
scroll to position [8, 0]
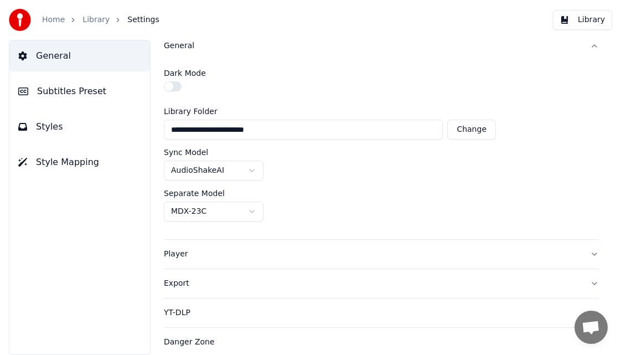
click at [205, 274] on button "Export" at bounding box center [381, 283] width 435 height 29
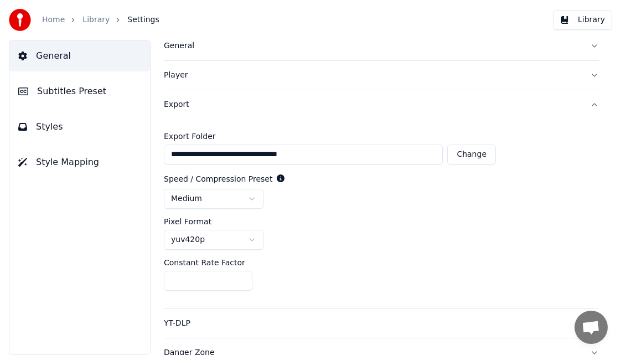
click at [489, 150] on button "Change" at bounding box center [471, 154] width 49 height 20
type input "**********"
click at [392, 268] on div "Constant Rate Factor **" at bounding box center [381, 275] width 435 height 32
click at [62, 15] on link "Home" at bounding box center [53, 19] width 23 height 11
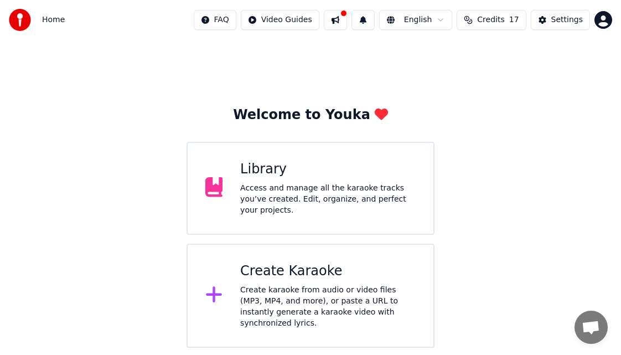
click at [320, 185] on div "Library Access and manage all the karaoke tracks you’ve created. Edit, organize…" at bounding box center [327, 188] width 175 height 55
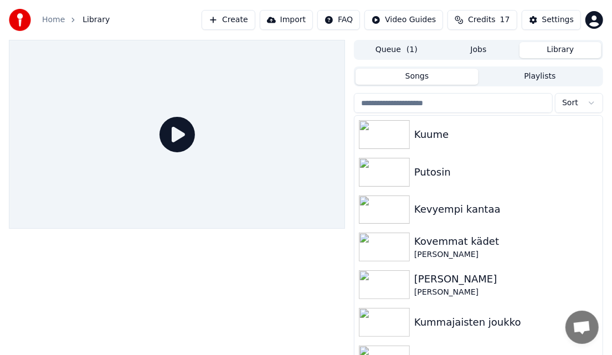
click at [492, 43] on button "Jobs" at bounding box center [478, 50] width 82 height 16
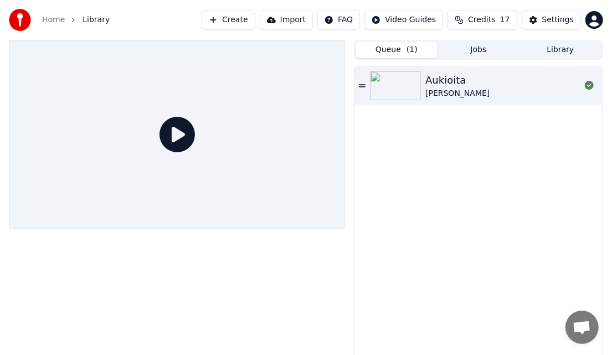
click at [397, 54] on button "Queue ( 1 )" at bounding box center [396, 50] width 82 height 16
click at [489, 51] on button "Jobs" at bounding box center [478, 50] width 82 height 16
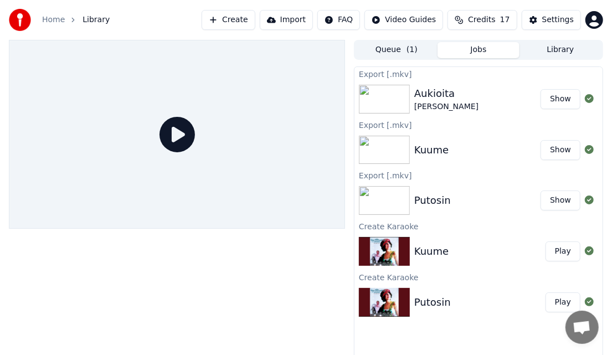
click at [564, 101] on button "Show" at bounding box center [560, 99] width 40 height 20
click at [573, 66] on div "Export [.mkv] Aukioita [PERSON_NAME] Show Export [.mkv] Kuume Show Export [.mkv…" at bounding box center [478, 217] width 249 height 302
click at [569, 58] on div "Queue ( 1 ) Jobs Library" at bounding box center [478, 50] width 249 height 20
click at [562, 42] on button "Library" at bounding box center [560, 50] width 82 height 16
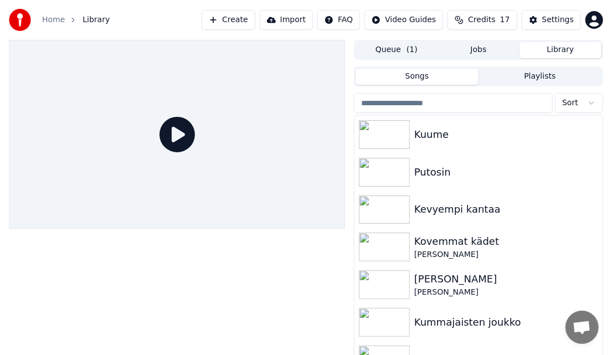
click at [437, 100] on input "search" at bounding box center [453, 103] width 199 height 20
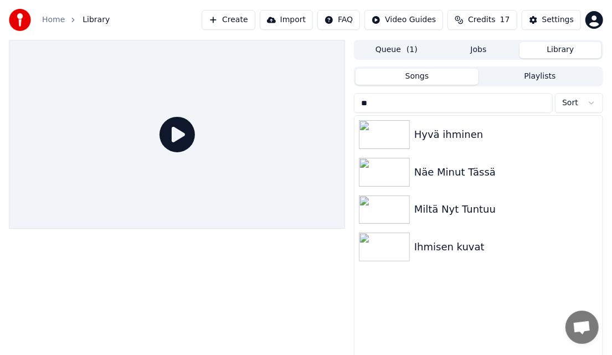
type input "**"
